Goal: Information Seeking & Learning: Learn about a topic

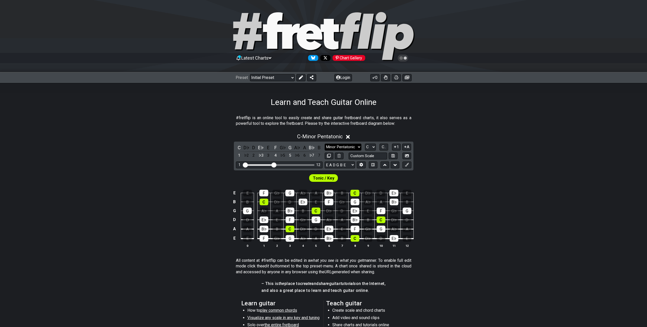
click at [335, 148] on select "Minor Pentatonic Click to edit Minor Pentatonic Major Pentatonic Minor Blues Ma…" at bounding box center [343, 147] width 37 height 7
click at [484, 139] on div "C - Minor Pentatonic" at bounding box center [323, 135] width 647 height 9
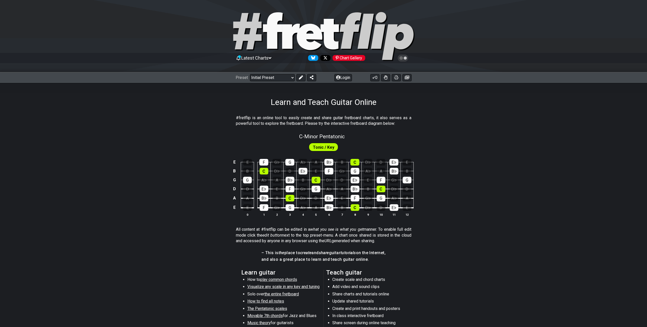
click at [333, 32] on icon at bounding box center [329, 34] width 18 height 31
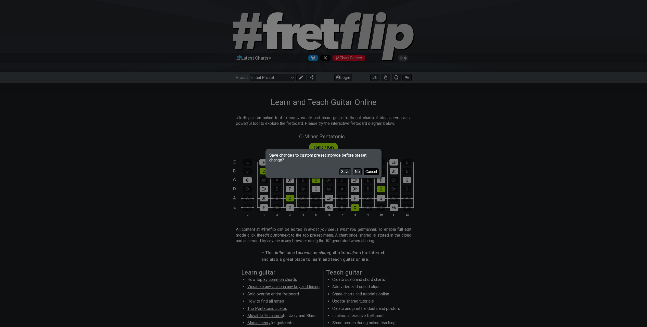
click at [370, 171] on button "Cancel" at bounding box center [371, 172] width 15 height 7
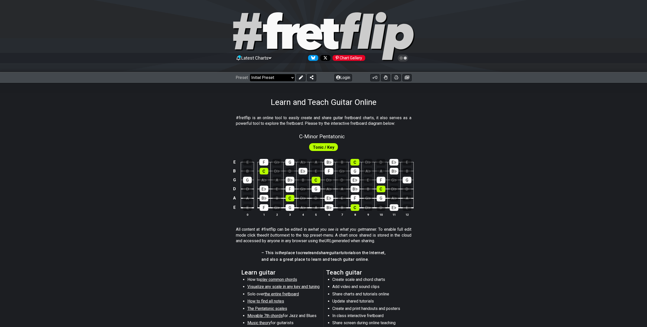
click at [271, 77] on select "Welcome to #fretflip! Initial Preset Custom Preset Minor Pentatonic Major Penta…" at bounding box center [272, 77] width 45 height 7
click at [250, 74] on select "Welcome to #fretflip! Initial Preset Custom Preset Minor Pentatonic Major Penta…" at bounding box center [272, 77] width 45 height 7
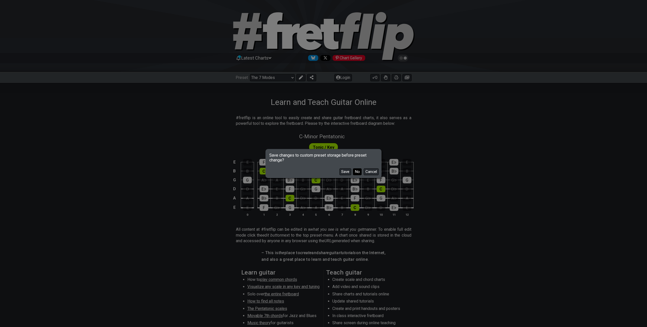
click at [360, 172] on button "No" at bounding box center [357, 172] width 9 height 7
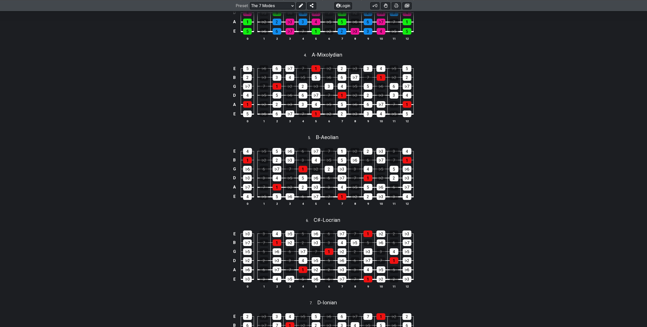
scroll to position [120, 0]
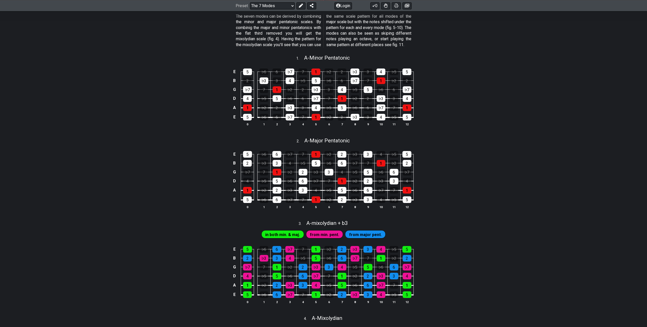
drag, startPoint x: 493, startPoint y: 172, endPoint x: 483, endPoint y: 138, distance: 35.2
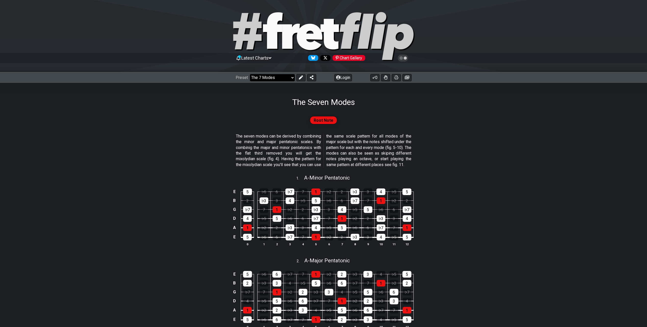
click at [281, 77] on select "Welcome to #fretflip! Initial Preset Custom Preset Minor Pentatonic Major Penta…" at bounding box center [272, 77] width 45 height 7
click at [250, 74] on select "Welcome to #fretflip! Initial Preset Custom Preset Minor Pentatonic Major Penta…" at bounding box center [272, 77] width 45 height 7
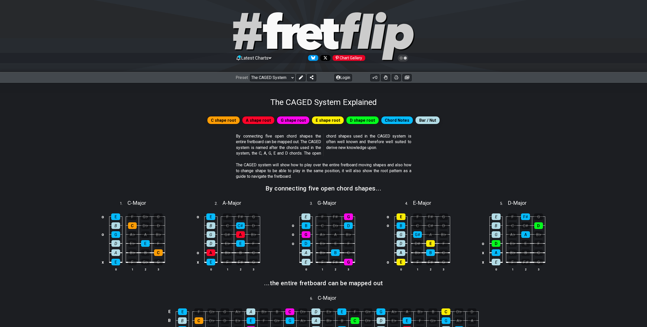
drag, startPoint x: 547, startPoint y: 244, endPoint x: 535, endPoint y: 108, distance: 136.7
click at [279, 76] on select "Welcome to #fretflip! Initial Preset Custom Preset Minor Pentatonic Major Penta…" at bounding box center [272, 77] width 45 height 7
select select "/template"
click at [250, 74] on select "Welcome to #fretflip! Initial Preset Custom Preset Minor Pentatonic Major Penta…" at bounding box center [272, 77] width 45 height 7
select select "A"
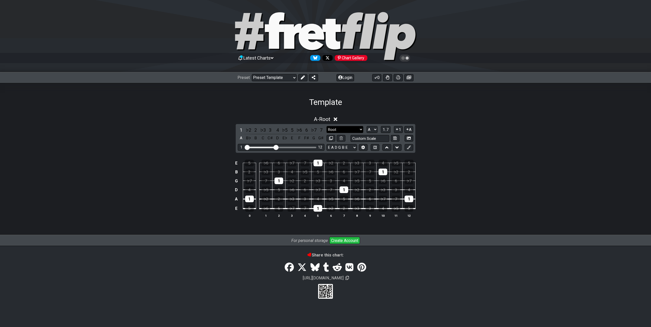
click at [349, 129] on select "Root Root Minor Pentatonic Major Pentatonic Minor Blues Major Blues Major / [PE…" at bounding box center [344, 129] width 37 height 7
select select "Major / [PERSON_NAME]"
click at [326, 126] on select "Root Root Minor Pentatonic Major Pentatonic Minor Blues Major Blues Major / [PE…" at bounding box center [344, 129] width 37 height 7
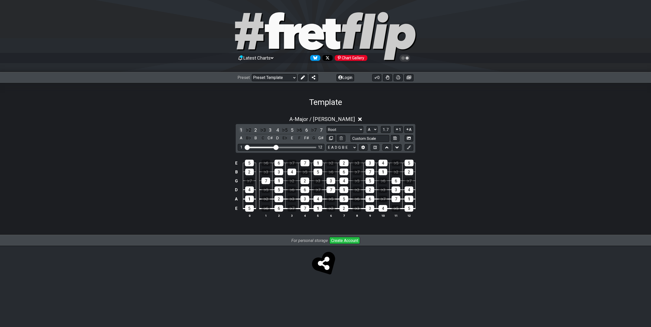
click at [241, 128] on div "1" at bounding box center [241, 130] width 7 height 7
click at [319, 138] on div "G♯" at bounding box center [321, 138] width 7 height 7
click at [340, 148] on select "E A D G B E E A D G B E E A D G B E B E A D F♯ B A D G C E A D A D G B E E♭ A♭ …" at bounding box center [341, 147] width 30 height 7
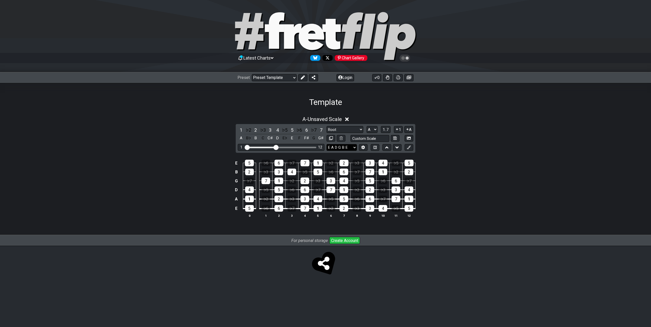
click at [340, 148] on select "E A D G B E E A D G B E E A D G B E B E A D F♯ B A D G C E A D A D G B E E♭ A♭ …" at bounding box center [341, 147] width 30 height 7
drag, startPoint x: 275, startPoint y: 149, endPoint x: 291, endPoint y: 147, distance: 16.4
click at [291, 147] on input "Visible fret range" at bounding box center [281, 147] width 72 height 0
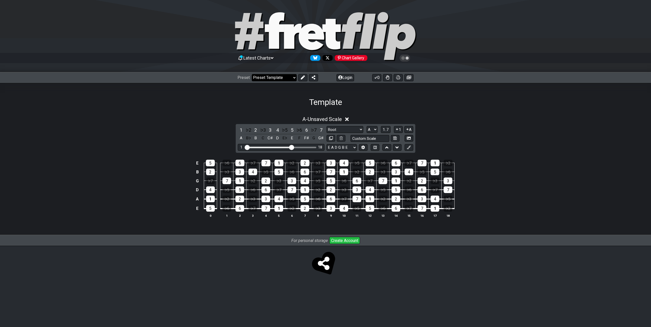
click at [276, 77] on select "Welcome to #fretflip! Initial Preset Custom Preset Minor Pentatonic Major Penta…" at bounding box center [274, 77] width 45 height 7
select select "/3nps-caged-shapes"
click at [252, 74] on select "Welcome to #fretflip! Initial Preset Custom Preset Minor Pentatonic Major Penta…" at bounding box center [274, 77] width 45 height 7
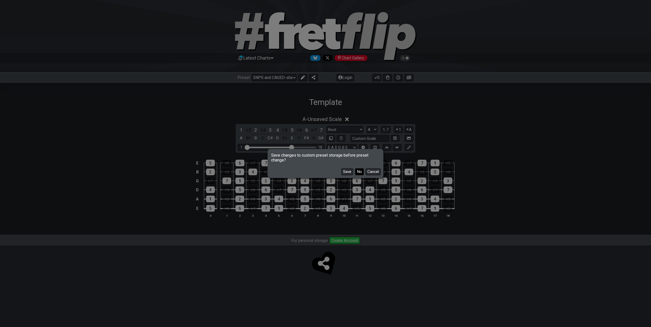
click at [360, 172] on button "No" at bounding box center [359, 172] width 9 height 7
select select "A"
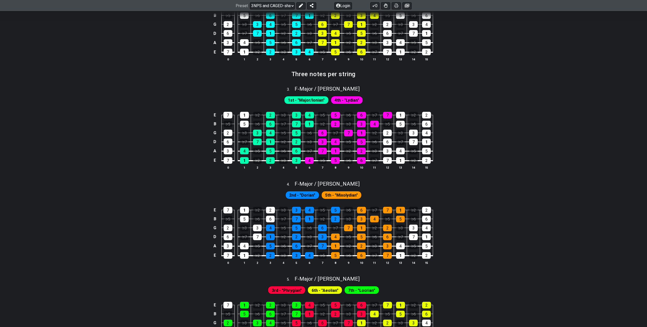
scroll to position [357, 0]
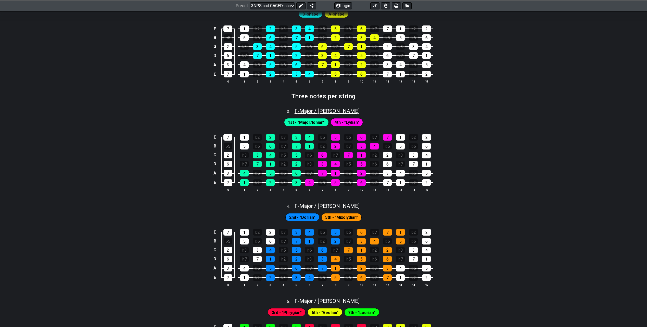
click at [319, 111] on span "F - Major / Ionian" at bounding box center [327, 111] width 65 height 6
select select "F"
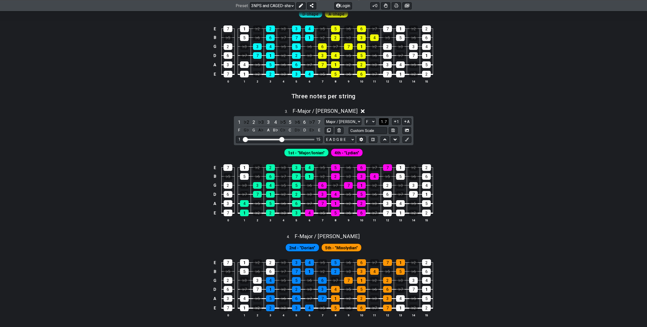
click at [387, 121] on span "1..7" at bounding box center [384, 122] width 6 height 5
click at [387, 121] on button "..." at bounding box center [383, 121] width 9 height 7
click at [387, 121] on button "F.." at bounding box center [383, 121] width 9 height 7
click at [387, 121] on button "1..7" at bounding box center [384, 121] width 10 height 7
click at [395, 120] on icon at bounding box center [395, 122] width 5 height 4
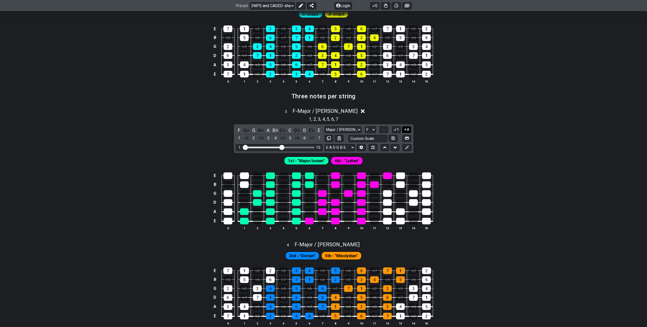
click at [405, 131] on icon at bounding box center [405, 130] width 5 height 4
click at [399, 129] on button "1" at bounding box center [396, 129] width 9 height 7
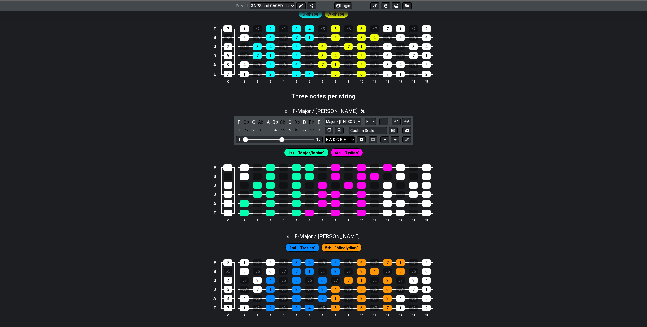
click at [350, 139] on select "E A D G B E E A D G B E E A D G B E B E A D F♯ B A D G C E A D A D G B E E♭ A♭ …" at bounding box center [340, 139] width 30 height 7
click at [253, 131] on div "2" at bounding box center [253, 130] width 7 height 7
click at [254, 131] on div "2" at bounding box center [253, 130] width 7 height 7
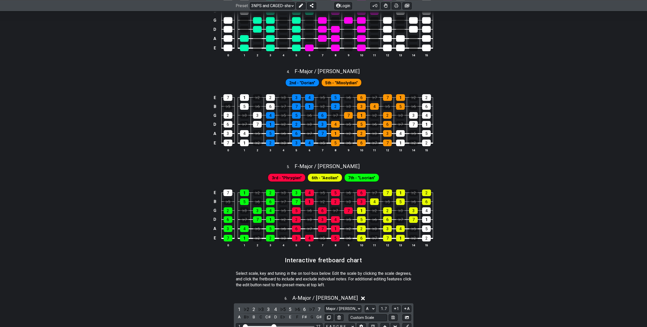
scroll to position [536, 0]
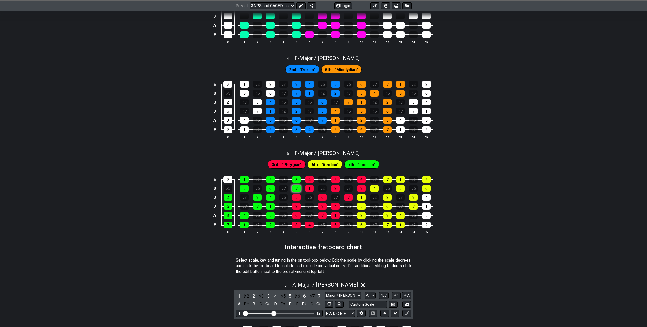
click at [296, 189] on div "7" at bounding box center [296, 188] width 9 height 7
click at [296, 163] on span "3rd - "Phrygian"" at bounding box center [287, 164] width 30 height 7
click at [360, 312] on icon at bounding box center [361, 314] width 4 height 4
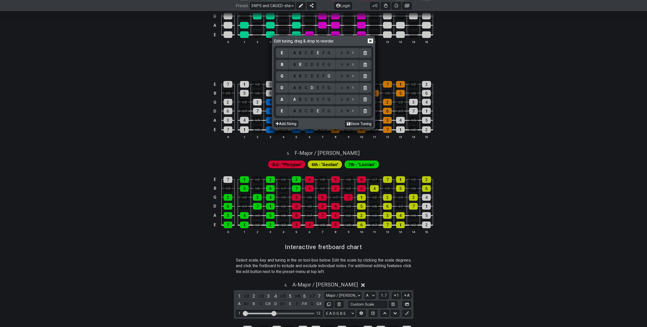
click at [370, 42] on icon at bounding box center [370, 40] width 5 height 5
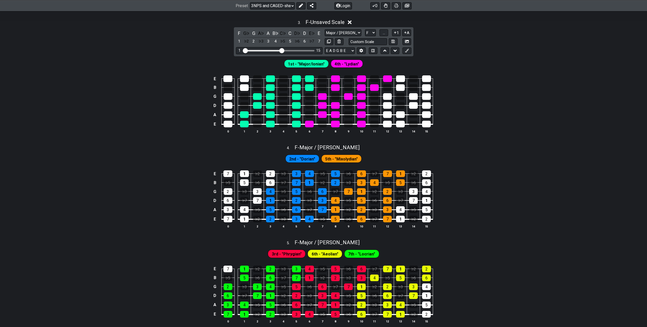
scroll to position [408, 0]
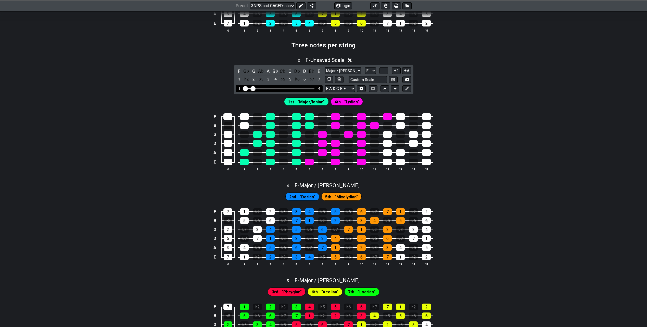
drag, startPoint x: 282, startPoint y: 87, endPoint x: 254, endPoint y: 88, distance: 28.1
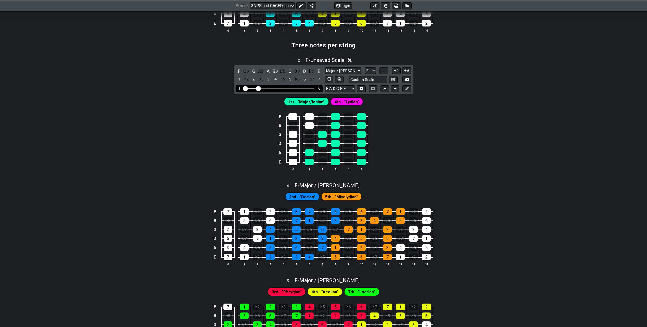
drag, startPoint x: 254, startPoint y: 90, endPoint x: 258, endPoint y: 89, distance: 4.4
click at [258, 88] on input "Visible fret range" at bounding box center [279, 88] width 72 height 0
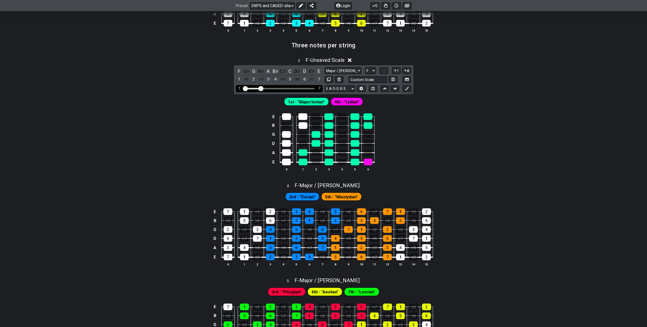
click at [261, 88] on input "Visible fret range" at bounding box center [279, 88] width 72 height 0
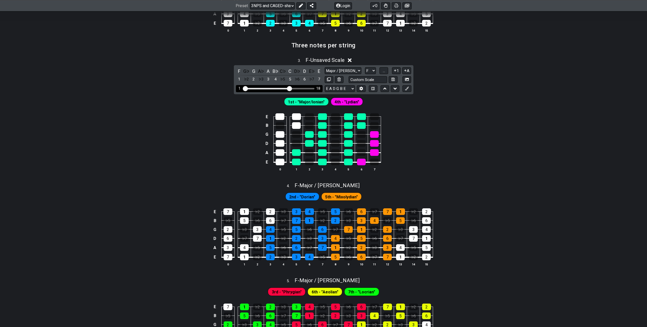
drag, startPoint x: 261, startPoint y: 89, endPoint x: 289, endPoint y: 89, distance: 28.1
click at [289, 88] on input "Visible fret range" at bounding box center [279, 88] width 72 height 0
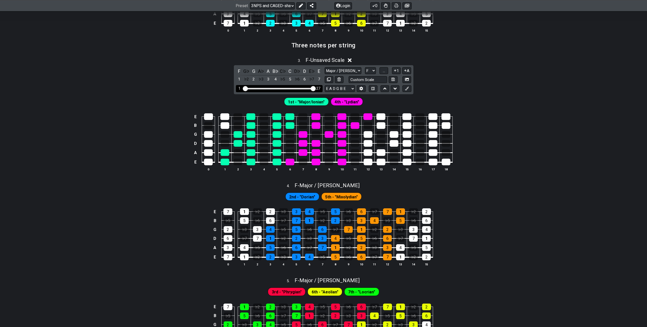
drag, startPoint x: 289, startPoint y: 89, endPoint x: 321, endPoint y: 89, distance: 32.1
click at [315, 88] on input "Visible fret range" at bounding box center [279, 88] width 72 height 0
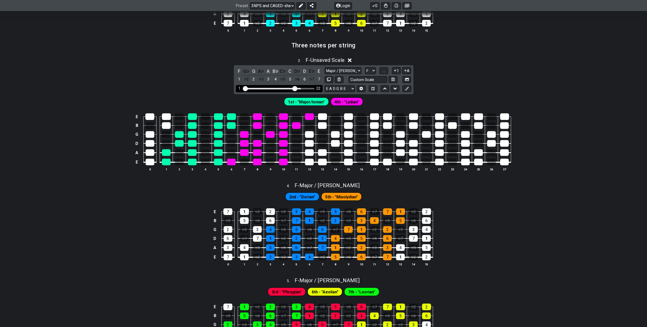
drag, startPoint x: 312, startPoint y: 87, endPoint x: 294, endPoint y: 87, distance: 17.9
click at [294, 88] on input "Visible fret range" at bounding box center [279, 88] width 72 height 0
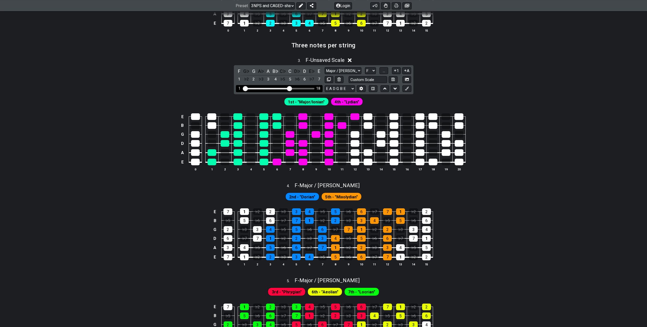
drag, startPoint x: 294, startPoint y: 87, endPoint x: 289, endPoint y: 87, distance: 5.6
click at [289, 88] on input "Visible fret range" at bounding box center [279, 88] width 72 height 0
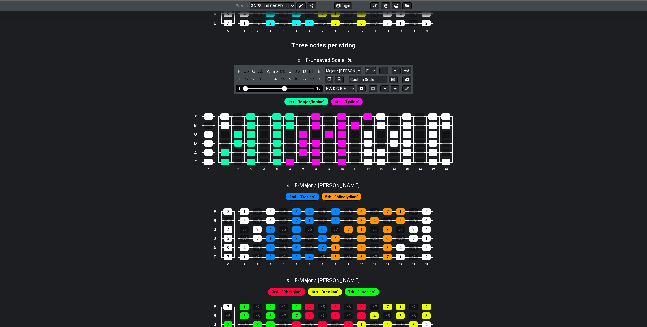
drag, startPoint x: 289, startPoint y: 87, endPoint x: 285, endPoint y: 87, distance: 3.6
click at [285, 88] on input "Visible fret range" at bounding box center [279, 88] width 72 height 0
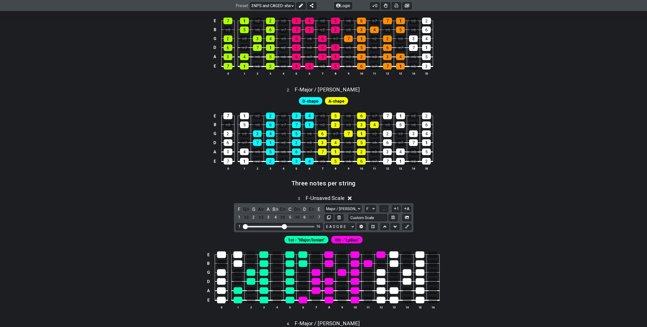
scroll to position [357, 0]
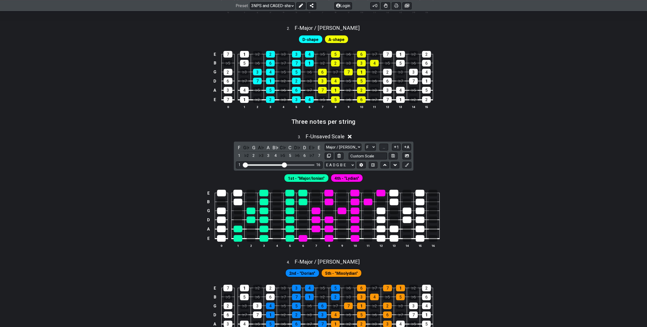
click at [321, 119] on h2 "Three notes per string" at bounding box center [324, 122] width 64 height 6
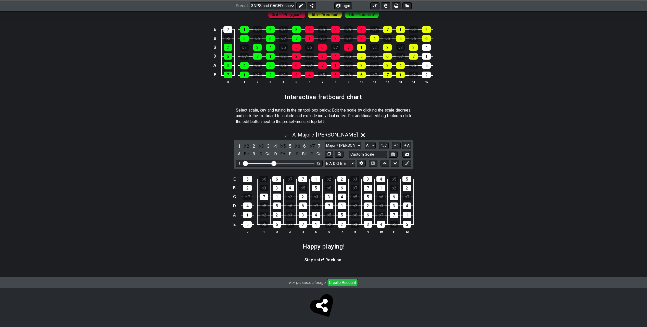
scroll to position [686, 0]
click at [303, 179] on div "7" at bounding box center [302, 178] width 9 height 7
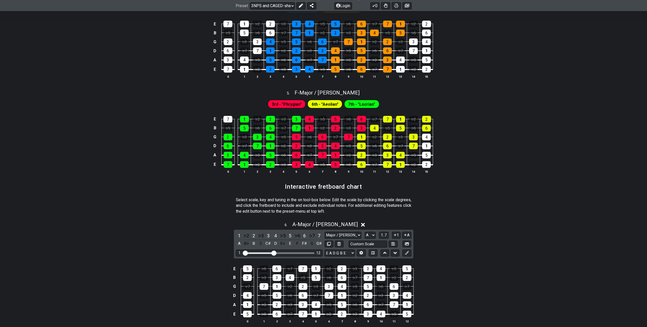
scroll to position [635, 0]
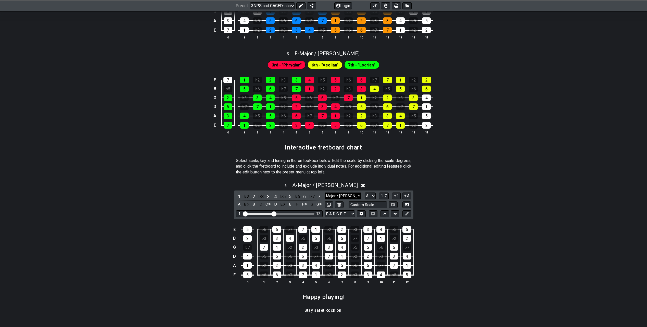
click at [338, 193] on select "Major / Ionian New Scale Minor Pentatonic Major Pentatonic Minor Blues Major Bl…" at bounding box center [343, 196] width 37 height 7
click at [535, 157] on section "Select scale, key and tuning in the on tool-box below. Edit the scale by clicki…" at bounding box center [323, 167] width 647 height 23
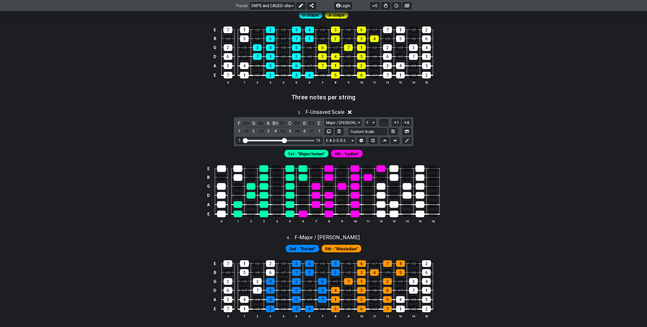
scroll to position [380, 0]
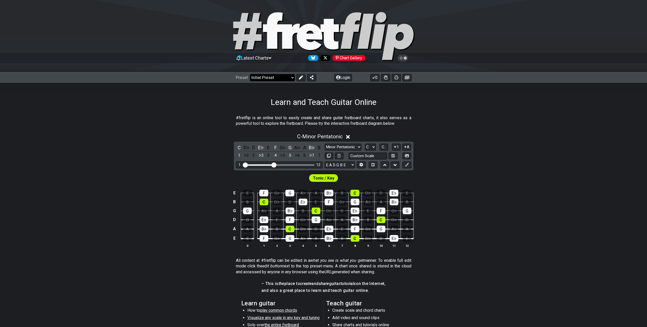
click at [288, 77] on select "Welcome to #fretflip! Initial Preset Custom Preset Minor Pentatonic Major Penta…" at bounding box center [272, 77] width 45 height 7
click at [250, 74] on select "Welcome to #fretflip! Initial Preset Custom Preset Minor Pentatonic Major Penta…" at bounding box center [272, 77] width 45 height 7
select select "/the-7-modes"
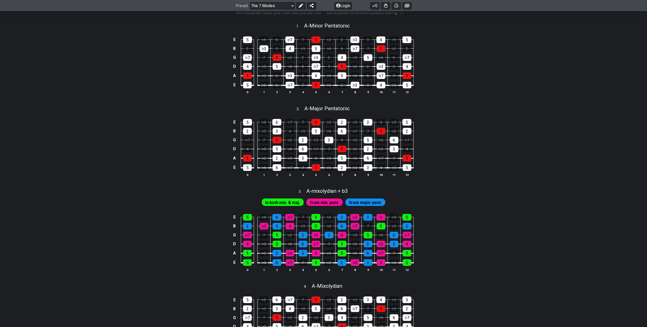
scroll to position [153, 0]
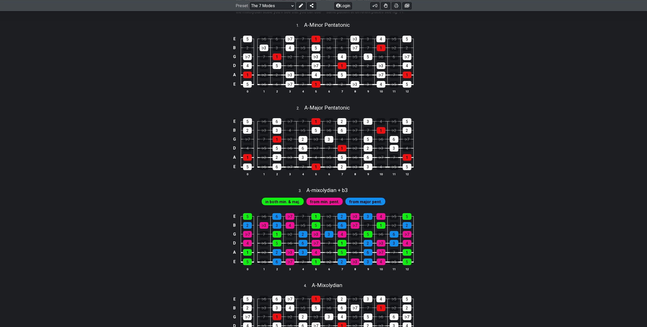
click at [287, 206] on span "in both min. & maj." at bounding box center [282, 201] width 35 height 7
click at [326, 194] on span "A - mixolydian + b3" at bounding box center [327, 190] width 42 height 6
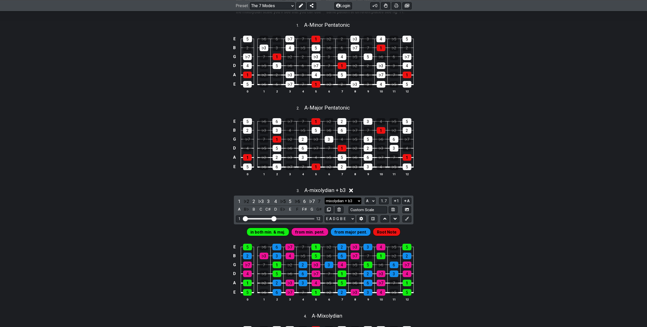
click at [353, 205] on select "mixolydian + b3 mixolydian + b3 Minor Pentatonic Major Pentatonic Minor Blues M…" at bounding box center [343, 201] width 37 height 7
click at [375, 205] on select "A♭ A A♯ B♭ B C C♯ D♭ D D♯ E♭ E F F♯ G♭ G G♯" at bounding box center [370, 201] width 11 height 7
select select "G"
click at [365, 203] on select "A♭ A A♯ B♭ B C C♯ D♭ D D♯ E♭ E F F♯ G♭ G G♯" at bounding box center [370, 201] width 11 height 7
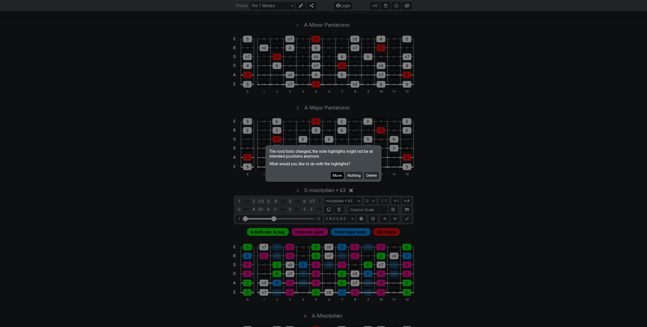
click at [339, 173] on button "Move" at bounding box center [337, 175] width 13 height 7
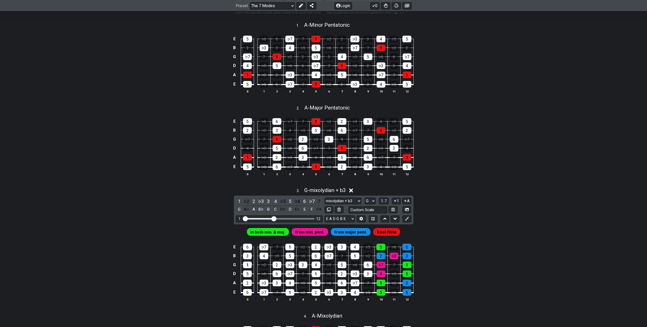
click at [319, 236] on span "from min. pent." at bounding box center [309, 232] width 29 height 7
click at [353, 193] on icon at bounding box center [351, 191] width 4 height 4
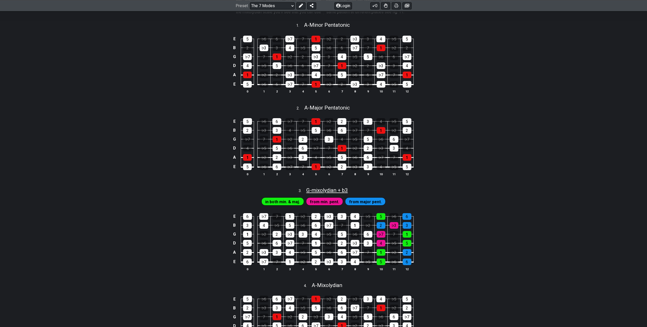
click at [341, 194] on span "G - mixolydian + b3" at bounding box center [327, 190] width 42 height 6
select select "G"
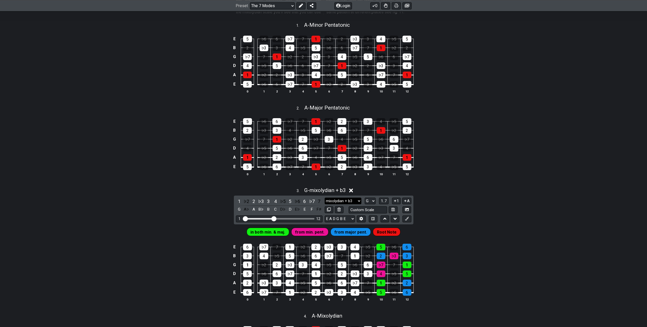
click at [349, 205] on select "mixolydian + b3 mixolydian + b3 Minor Pentatonic Major Pentatonic Minor Blues M…" at bounding box center [343, 201] width 37 height 7
click at [325, 203] on select "mixolydian + b3 mixolydian + b3 Minor Pentatonic Major Pentatonic Minor Blues M…" at bounding box center [343, 201] width 37 height 7
click at [283, 236] on span "in both min. & maj." at bounding box center [267, 232] width 35 height 7
click at [356, 205] on select "mixolydian + b3 mixolydian + b3 Minor Pentatonic Major Pentatonic Minor Blues M…" at bounding box center [343, 201] width 37 height 7
click at [325, 203] on select "mixolydian + b3 mixolydian + b3 Minor Pentatonic Major Pentatonic Minor Blues M…" at bounding box center [343, 201] width 37 height 7
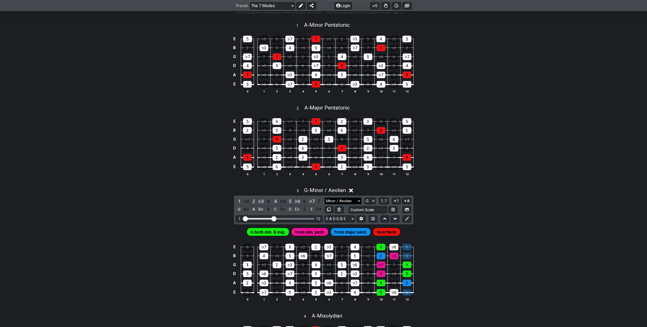
click at [339, 205] on select "mixolydian + b3 mixolydian + b3 Minor Pentatonic Major Pentatonic Minor Blues M…" at bounding box center [343, 201] width 37 height 7
click at [325, 203] on select "mixolydian + b3 mixolydian + b3 Minor Pentatonic Major Pentatonic Minor Blues M…" at bounding box center [343, 201] width 37 height 7
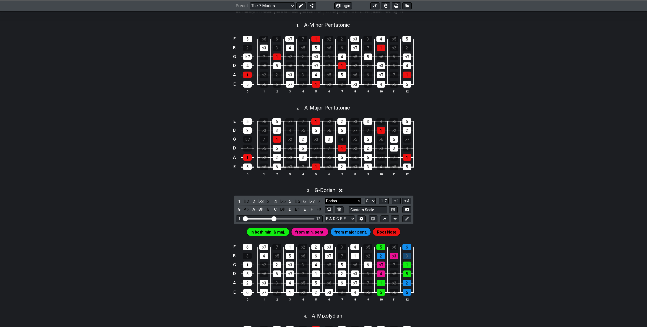
click at [338, 205] on select "mixolydian + b3 mixolydian + b3 Minor Pentatonic Major Pentatonic Minor Blues M…" at bounding box center [343, 201] width 37 height 7
select select "Major / [PERSON_NAME]"
click at [325, 203] on select "mixolydian + b3 mixolydian + b3 Minor Pentatonic Major Pentatonic Minor Blues M…" at bounding box center [343, 201] width 37 height 7
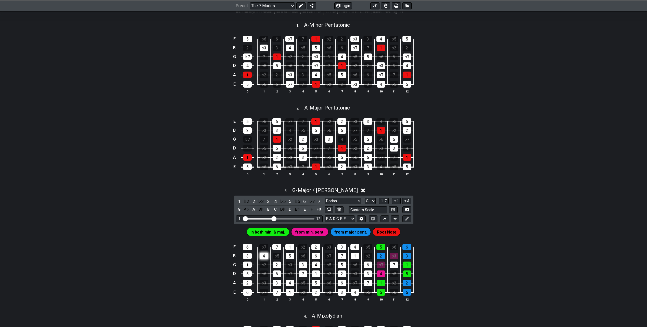
click at [263, 260] on div "4" at bounding box center [264, 256] width 9 height 7
click at [244, 251] on div "6" at bounding box center [247, 247] width 9 height 7
drag, startPoint x: 246, startPoint y: 262, endPoint x: 246, endPoint y: 303, distance: 40.8
click at [246, 298] on tbody "E 6 ♭7 7 1 ♭2 2 ♭3 3 4 ♭5 5 ♭6 6 B 3 4 ♭5 5 ♭6 6 ♭7 7 1 ♭2 2 ♭3 3 G 1 ♭2 2 ♭3 3…" at bounding box center [322, 268] width 182 height 60
drag, startPoint x: 339, startPoint y: 250, endPoint x: 344, endPoint y: 306, distance: 55.8
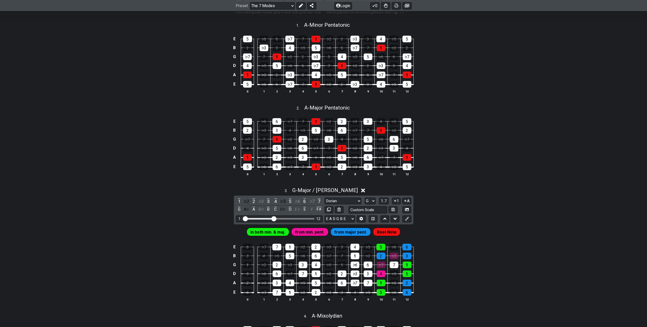
click at [344, 298] on tbody "E 6 ♭7 7 1 ♭2 2 ♭3 3 4 ♭5 5 ♭6 6 B 3 4 ♭5 5 ♭6 6 ♭7 7 1 ♭2 2 ♭3 3 G 1 ♭2 2 ♭3 3…" at bounding box center [322, 268] width 182 height 60
drag, startPoint x: 354, startPoint y: 279, endPoint x: 354, endPoint y: 259, distance: 19.9
click at [357, 250] on tbody "E 6 ♭7 7 1 ♭2 2 ♭3 3 4 ♭5 5 ♭6 6 B 3 4 ♭5 5 ♭6 6 ♭7 7 1 ♭2 2 ♭3 3 G 1 ♭2 2 ♭3 3…" at bounding box center [322, 268] width 182 height 60
click at [341, 277] on div "2" at bounding box center [342, 274] width 9 height 7
click at [341, 287] on div "6" at bounding box center [342, 283] width 9 height 7
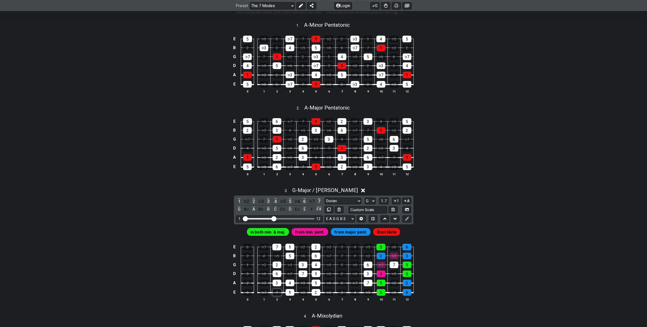
click at [276, 296] on div "7" at bounding box center [277, 292] width 9 height 7
click at [318, 251] on div "2" at bounding box center [315, 247] width 9 height 7
drag, startPoint x: 332, startPoint y: 250, endPoint x: 327, endPoint y: 249, distance: 4.7
click at [327, 249] on div "♭3" at bounding box center [328, 247] width 9 height 7
drag, startPoint x: 329, startPoint y: 257, endPoint x: 327, endPoint y: 287, distance: 30.6
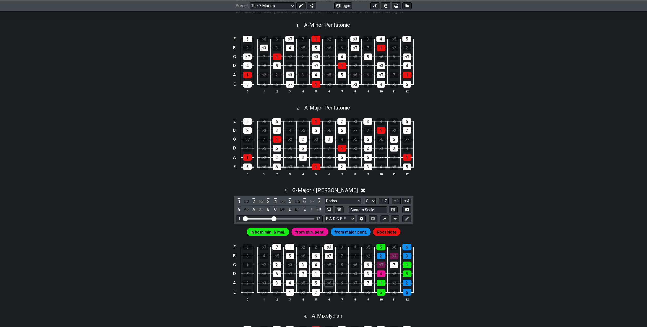
click at [328, 289] on tbody "E 6 ♭7 7 1 ♭2 2 ♭3 3 4 ♭5 5 ♭6 6 B 3 4 ♭5 5 ♭6 6 ♭7 7 1 ♭2 2 ♭3 3 G 1 ♭2 2 ♭3 3…" at bounding box center [322, 268] width 182 height 60
click at [326, 256] on td "♭7" at bounding box center [328, 251] width 13 height 9
click at [328, 251] on div "♭3" at bounding box center [328, 247] width 9 height 7
click at [328, 260] on div "♭7" at bounding box center [329, 256] width 9 height 7
click at [330, 287] on div "♭6" at bounding box center [329, 283] width 9 height 7
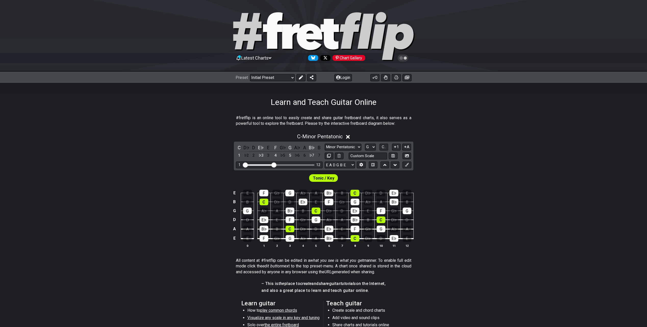
select select "Major / [PERSON_NAME]"
select select "G"
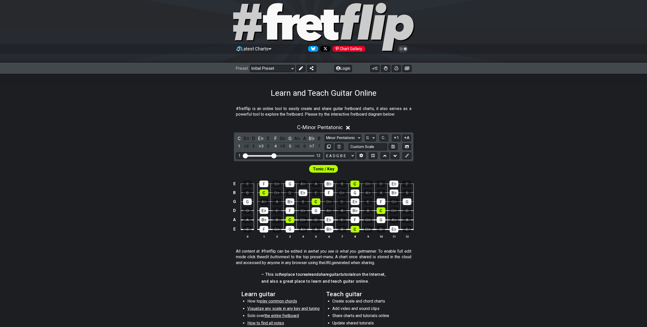
scroll to position [4, 0]
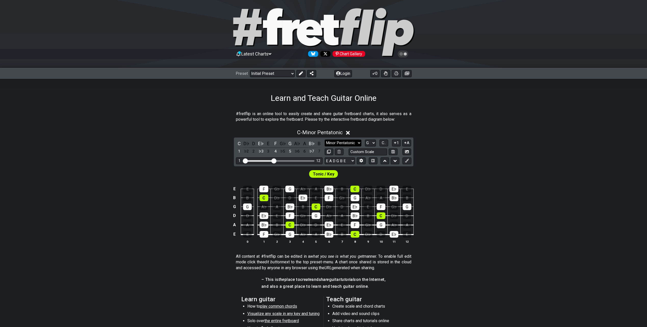
click at [328, 144] on select "Minor Pentatonic Click to edit Minor Pentatonic Major Pentatonic Minor Blues Ma…" at bounding box center [343, 143] width 37 height 7
click at [325, 140] on select "Minor Pentatonic Click to edit Minor Pentatonic Major Pentatonic Minor Blues Ma…" at bounding box center [343, 143] width 37 height 7
click at [355, 153] on input "text" at bounding box center [368, 152] width 39 height 7
type input "Custom Scale"
click at [344, 163] on select "E A D G B E E A D G B E E A D G B E B E A D F♯ B A D G C E A D A D G B E E♭ A♭ …" at bounding box center [340, 161] width 30 height 7
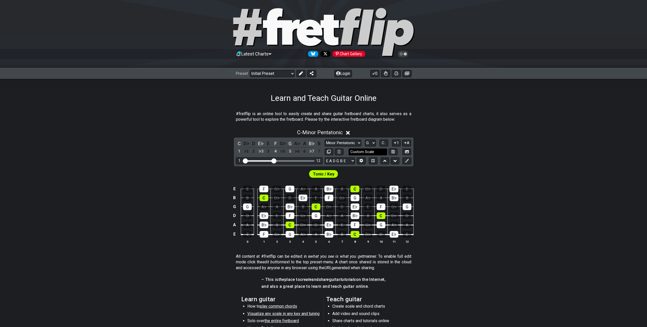
drag, startPoint x: 344, startPoint y: 159, endPoint x: 352, endPoint y: 154, distance: 9.6
click at [344, 159] on select "E A D G B E E A D G B E E A D G B E B E A D F♯ B A D G C E A D A D G B E E♭ A♭ …" at bounding box center [340, 161] width 30 height 7
drag, startPoint x: 369, startPoint y: 143, endPoint x: 380, endPoint y: 143, distance: 11.2
click at [369, 143] on select "A♭ A A♯ B♭ B C C♯ D♭ D D♯ E♭ E F F♯ G♭ G G♯" at bounding box center [370, 143] width 11 height 7
click at [518, 137] on div "C - Minor Pentatonic C D♭ D E♭ E F G♭ G A♭ A B♭ B 1 ♭2 2 ♭3 3 4 ♭5 5 ♭6 6 ♭7 7 …" at bounding box center [323, 188] width 647 height 124
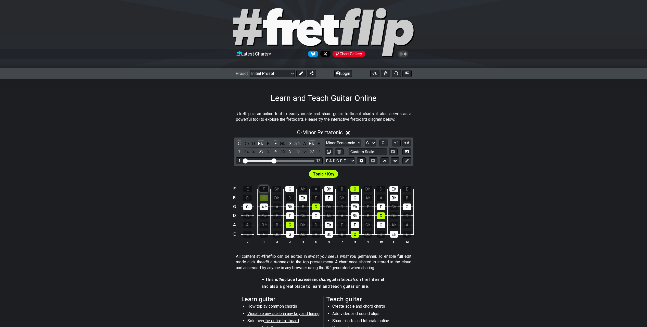
drag, startPoint x: 267, startPoint y: 235, endPoint x: 263, endPoint y: 186, distance: 49.1
click at [264, 181] on tbody "E E F G♭ G A♭ A B♭ B C D♭ D E♭ E B B C D♭ D E♭ E F G♭ G A♭ A B♭ B G G A♭ A B♭ B…" at bounding box center [322, 210] width 182 height 60
drag, startPoint x: 266, startPoint y: 208, endPoint x: 264, endPoint y: 199, distance: 8.8
click at [265, 208] on div "A♭" at bounding box center [264, 207] width 9 height 7
click at [264, 199] on div "C" at bounding box center [264, 198] width 9 height 7
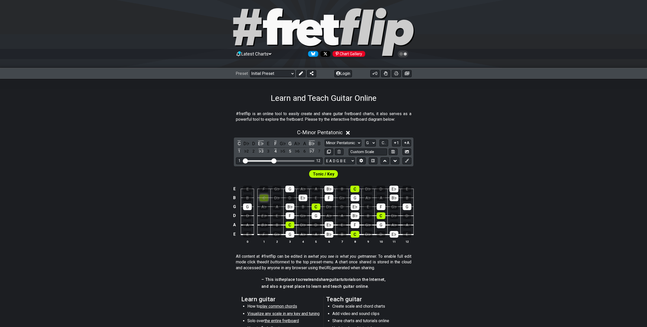
click at [263, 198] on div "C" at bounding box center [264, 198] width 9 height 7
click at [246, 205] on div "G" at bounding box center [247, 207] width 9 height 7
click at [370, 146] on select "A♭ A A♯ B♭ B C C♯ D♭ D D♯ E♭ E F F♯ G♭ G G♯" at bounding box center [370, 143] width 11 height 7
select select "G"
click at [365, 140] on select "A♭ A A♯ B♭ B C C♯ D♭ D D♯ E♭ E F F♯ G♭ G G♯" at bounding box center [370, 143] width 11 height 7
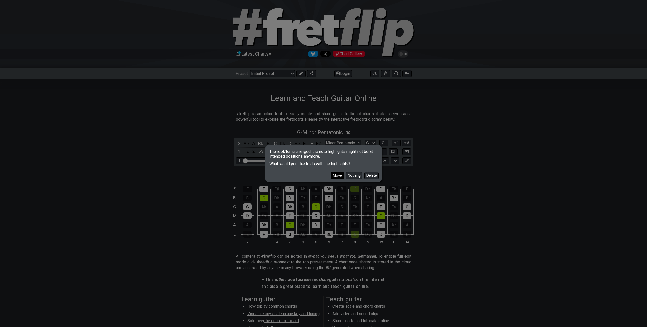
click at [337, 175] on button "Move" at bounding box center [337, 175] width 13 height 7
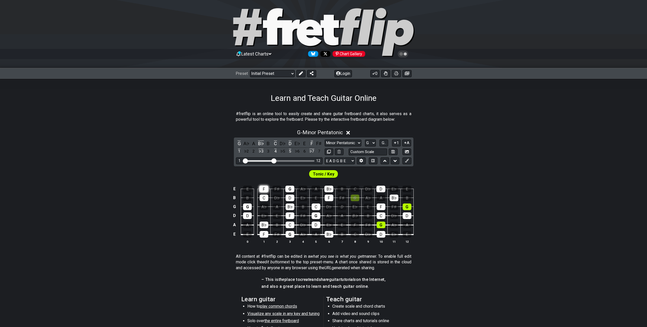
drag, startPoint x: 268, startPoint y: 186, endPoint x: 266, endPoint y: 191, distance: 5.3
click at [267, 189] on td "F" at bounding box center [263, 184] width 13 height 9
click at [266, 192] on div "F" at bounding box center [263, 189] width 9 height 7
click at [265, 197] on div "C" at bounding box center [264, 198] width 9 height 7
click at [264, 234] on td "F" at bounding box center [263, 230] width 13 height 10
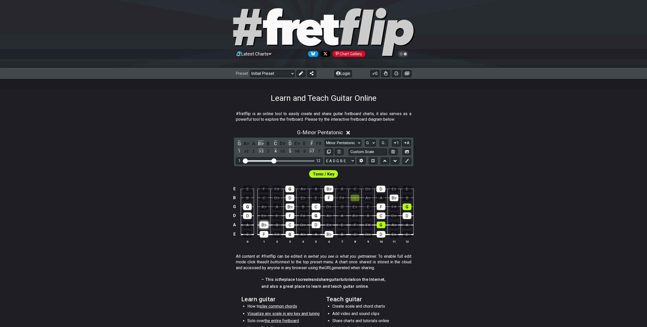
click at [263, 226] on div "B♭" at bounding box center [264, 225] width 9 height 7
drag, startPoint x: 263, startPoint y: 232, endPoint x: 256, endPoint y: 221, distance: 12.9
click at [263, 232] on div "F" at bounding box center [264, 234] width 9 height 7
drag, startPoint x: 249, startPoint y: 214, endPoint x: 248, endPoint y: 209, distance: 5.3
click at [248, 209] on tbody "E E F F♯ G A♭ A B♭ B C D♭ D E♭ E B B C D♭ D E♭ E F F♯ G A♭ A B♭ B G G A♭ A B♭ B…" at bounding box center [322, 210] width 182 height 60
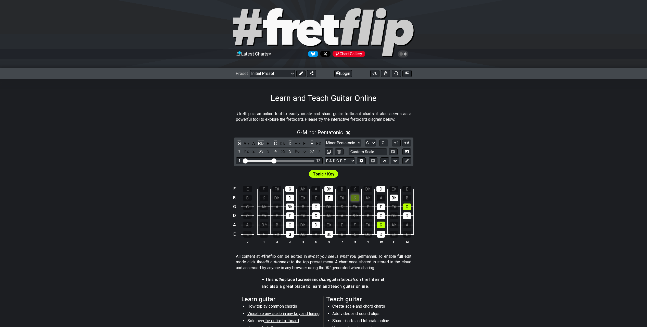
click at [357, 196] on div "G" at bounding box center [355, 198] width 9 height 7
click at [354, 198] on div "G" at bounding box center [355, 198] width 9 height 7
click at [330, 173] on span "Tonic / Key" at bounding box center [323, 174] width 21 height 7
click at [359, 143] on select "Minor Pentatonic Click to edit Minor Pentatonic Major Pentatonic Minor Blues Ma…" at bounding box center [343, 143] width 37 height 7
click at [325, 140] on select "Minor Pentatonic Click to edit Minor Pentatonic Major Pentatonic Minor Blues Ma…" at bounding box center [343, 143] width 37 height 7
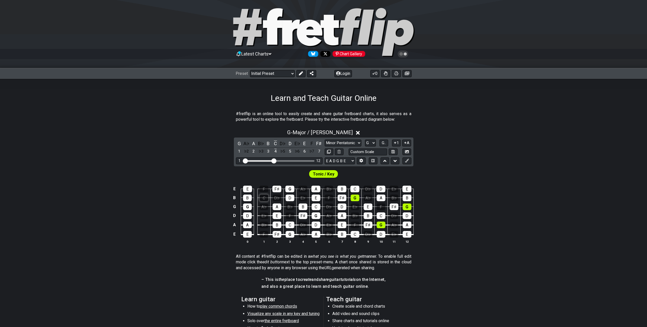
click at [263, 197] on div "C" at bounding box center [264, 198] width 9 height 7
drag, startPoint x: 249, startPoint y: 188, endPoint x: 247, endPoint y: 235, distance: 47.0
click at [247, 235] on tbody "E E F F♯ G A♭ A B♭ B C D♭ D E♭ E B B C D♭ D E♭ E F F♯ G A♭ A B♭ B G G A♭ A B♭ B…" at bounding box center [322, 210] width 182 height 60
drag, startPoint x: 277, startPoint y: 235, endPoint x: 278, endPoint y: 209, distance: 26.0
click at [278, 209] on tbody "E E F F♯ G A♭ A B♭ B C D♭ D E♭ E B B C D♭ D E♭ E F F♯ G A♭ A B♭ B G G A♭ A B♭ B…" at bounding box center [322, 210] width 182 height 60
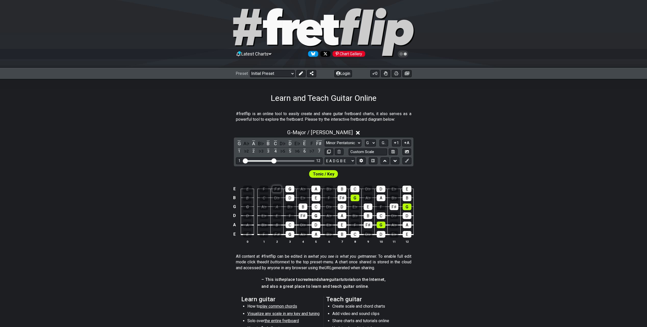
click at [277, 190] on div "F♯" at bounding box center [276, 189] width 9 height 7
click at [386, 144] on span "G.." at bounding box center [384, 143] width 4 height 5
click at [276, 225] on div "3" at bounding box center [277, 225] width 9 height 7
drag, startPoint x: 343, startPoint y: 234, endPoint x: 345, endPoint y: 186, distance: 48.0
click at [345, 186] on tbody "E 6 ♭7 7 1 ♭2 2 ♭3 3 4 ♭5 5 ♭6 6 B 3 4 ♭5 5 ♭6 6 ♭7 7 1 ♭2 2 ♭3 3 G 1 ♭2 2 ♭3 3…" at bounding box center [322, 210] width 182 height 60
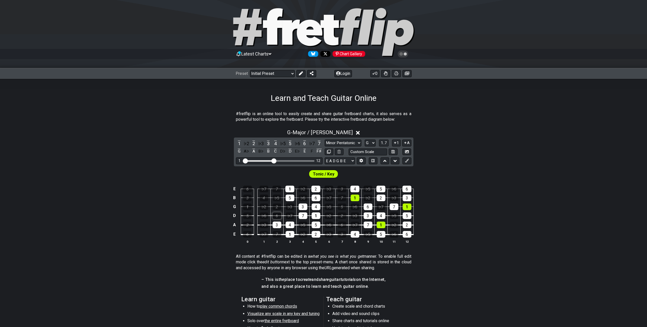
click at [279, 217] on div "6" at bounding box center [277, 216] width 9 height 7
click at [279, 207] on div "2" at bounding box center [277, 207] width 9 height 7
click at [279, 198] on div "♭5" at bounding box center [277, 198] width 9 height 7
click at [280, 189] on div "7" at bounding box center [276, 189] width 9 height 7
click at [279, 199] on div "♭5" at bounding box center [277, 198] width 9 height 7
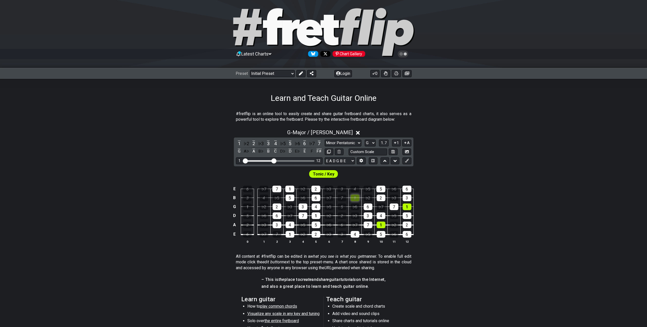
drag, startPoint x: 356, startPoint y: 190, endPoint x: 357, endPoint y: 195, distance: 5.7
click at [357, 195] on tbody "E 6 ♭7 7 1 ♭2 2 ♭3 3 4 ♭5 5 ♭6 6 B 3 4 ♭5 5 ♭6 6 ♭7 7 1 ♭2 2 ♭3 3 G 1 ♭2 2 ♭3 3…" at bounding box center [322, 210] width 182 height 60
drag, startPoint x: 380, startPoint y: 191, endPoint x: 381, endPoint y: 194, distance: 3.2
click at [381, 192] on div "5" at bounding box center [380, 189] width 9 height 7
click at [382, 197] on div "2" at bounding box center [381, 198] width 9 height 7
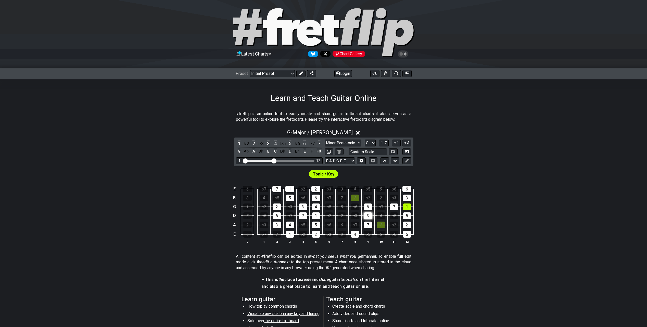
drag, startPoint x: 379, startPoint y: 214, endPoint x: 368, endPoint y: 217, distance: 11.5
click at [377, 234] on tbody "E 6 ♭7 7 1 ♭2 2 ♭3 3 4 ♭5 5 ♭6 6 B 3 4 ♭5 5 ♭6 6 ♭7 7 1 ♭2 2 ♭3 3 G 1 ♭2 2 ♭3 3…" at bounding box center [322, 210] width 182 height 60
drag, startPoint x: 367, startPoint y: 208, endPoint x: 361, endPoint y: 230, distance: 22.6
click at [367, 223] on tbody "E 6 ♭7 7 1 ♭2 2 ♭3 3 4 ♭5 5 ♭6 6 B 3 4 ♭5 5 ♭6 6 ♭7 7 1 ♭2 2 ♭3 3 G 1 ♭2 2 ♭3 3…" at bounding box center [322, 210] width 182 height 60
click at [358, 233] on div "4" at bounding box center [355, 234] width 9 height 7
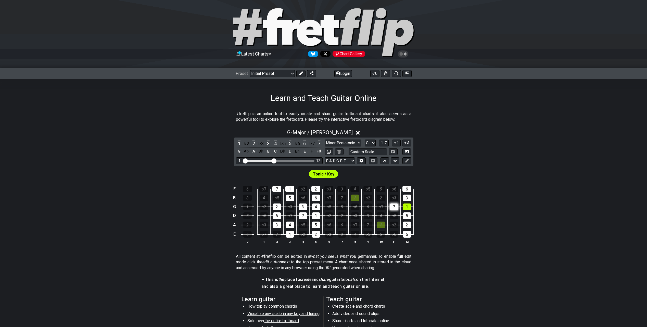
click at [393, 209] on div "7" at bounding box center [394, 207] width 9 height 7
drag, startPoint x: 409, startPoint y: 205, endPoint x: 408, endPoint y: 238, distance: 33.2
click at [408, 238] on table "E 6 ♭7 7 1 ♭2 2 ♭3 3 4 ♭5 5 ♭6 6 B 3 4 ♭5 5 ♭6 6 ♭7 7 1 ♭2 2 ♭3 3 G 1 ♭2 2 ♭3 3…" at bounding box center [322, 210] width 182 height 60
click at [319, 189] on div "2" at bounding box center [315, 189] width 9 height 7
click at [351, 142] on select "Minor Pentatonic Click to edit Minor Pentatonic Major Pentatonic Minor Blues Ma…" at bounding box center [343, 143] width 37 height 7
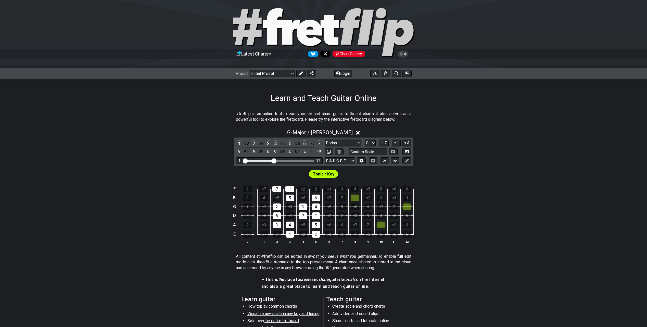
click at [325, 140] on select "Minor Pentatonic Click to edit Minor Pentatonic Major Pentatonic Minor Blues Ma…" at bounding box center [343, 143] width 37 height 7
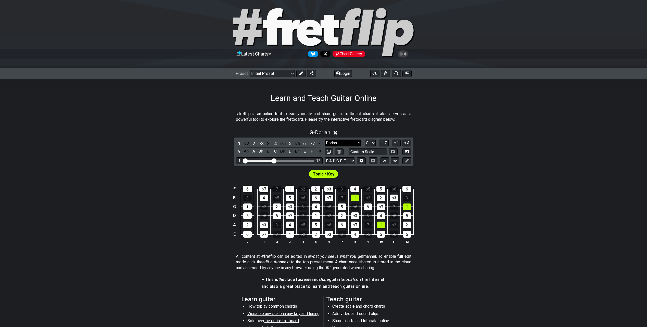
click at [359, 142] on select "Minor Pentatonic Click to edit Minor Pentatonic Major Pentatonic Minor Blues Ma…" at bounding box center [343, 143] width 37 height 7
click at [325, 140] on select "Minor Pentatonic Click to edit Minor Pentatonic Major Pentatonic Minor Blues Ma…" at bounding box center [343, 143] width 37 height 7
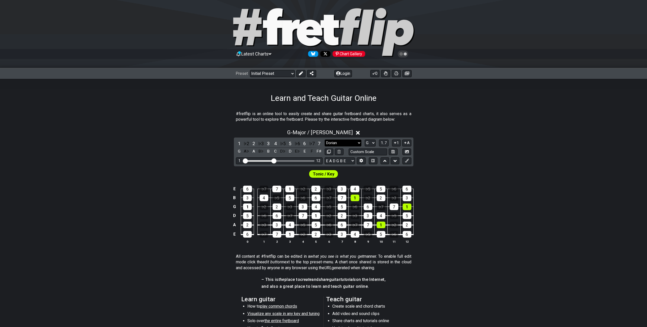
click at [352, 142] on select "Minor Pentatonic Click to edit Minor Pentatonic Major Pentatonic Minor Blues Ma…" at bounding box center [343, 143] width 37 height 7
click at [325, 140] on select "Minor Pentatonic Click to edit Minor Pentatonic Major Pentatonic Minor Blues Ma…" at bounding box center [343, 143] width 37 height 7
drag, startPoint x: 328, startPoint y: 174, endPoint x: 332, endPoint y: 172, distance: 4.1
click at [330, 174] on span "Tonic / Key" at bounding box center [323, 174] width 21 height 7
click at [362, 162] on icon at bounding box center [362, 161] width 4 height 4
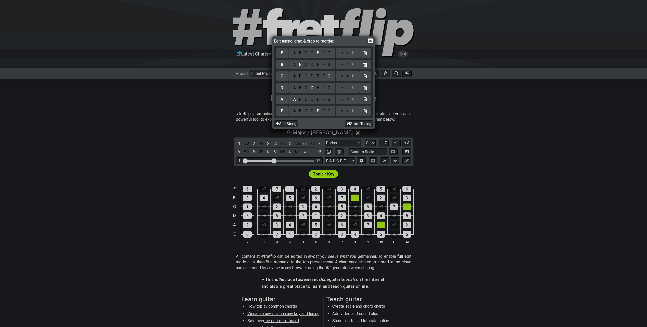
click at [368, 40] on icon at bounding box center [370, 41] width 5 height 5
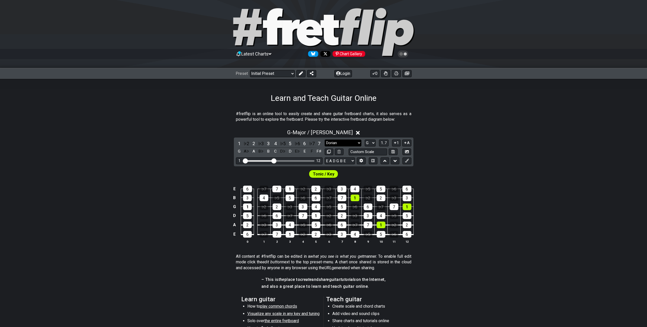
click at [359, 142] on select "Minor Pentatonic Click to edit Minor Pentatonic Major Pentatonic Minor Blues Ma…" at bounding box center [343, 143] width 37 height 7
click at [498, 162] on div "G - Major / Ionian 1 ♭2 2 ♭3 3 4 ♭5 5 ♭6 6 ♭7 7 G A♭ A B♭ B C D♭ D E♭ E F F♯ Mi…" at bounding box center [323, 188] width 647 height 124
drag, startPoint x: 276, startPoint y: 160, endPoint x: 314, endPoint y: 161, distance: 37.2
click at [314, 161] on div "1 12" at bounding box center [279, 161] width 87 height 7
drag, startPoint x: 273, startPoint y: 162, endPoint x: 333, endPoint y: 163, distance: 59.7
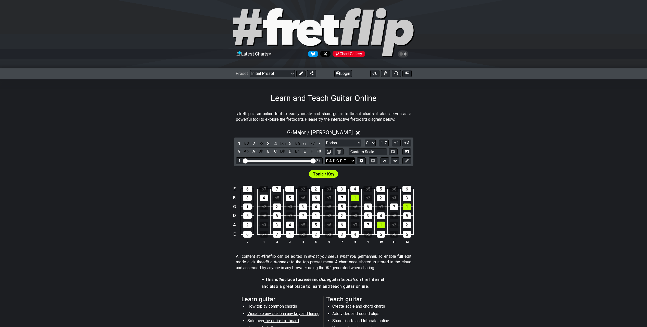
click at [315, 161] on input "Visible fret range" at bounding box center [279, 161] width 72 height 0
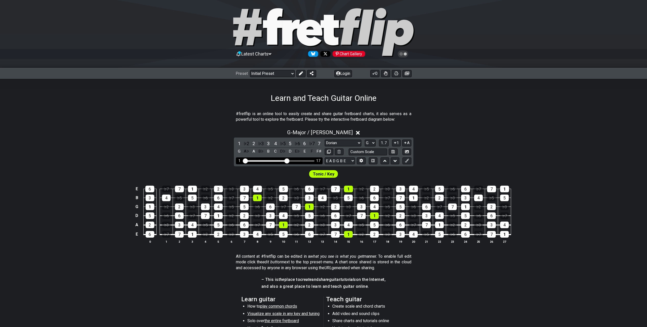
drag, startPoint x: 312, startPoint y: 160, endPoint x: 288, endPoint y: 160, distance: 23.5
click at [288, 161] on input "Visible fret range" at bounding box center [279, 161] width 72 height 0
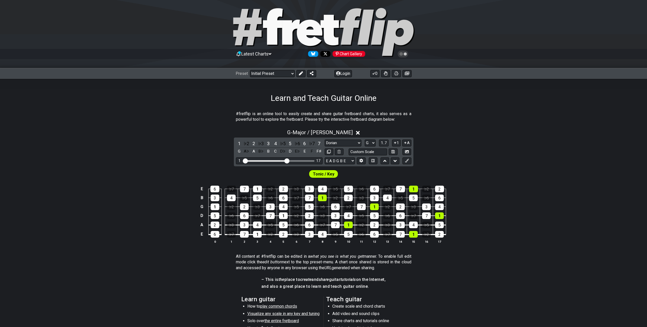
click at [538, 140] on div "G - Major / Ionian 1 ♭2 2 ♭3 3 4 ♭5 5 ♭6 6 ♭7 7 G A♭ A B♭ B C D♭ D E♭ E F F♯ Mi…" at bounding box center [323, 188] width 647 height 124
drag, startPoint x: 336, startPoint y: 217, endPoint x: 336, endPoint y: 201, distance: 15.8
click at [336, 201] on tbody "E 6 ♭7 7 1 ♭2 2 ♭3 3 4 ♭5 5 ♭6 6 ♭7 7 1 ♭2 2 B 3 4 ♭5 5 ♭6 6 ♭7 7 1 ♭2 2 ♭3 3 4…" at bounding box center [322, 210] width 247 height 60
click at [336, 198] on div "♭2" at bounding box center [335, 198] width 9 height 7
drag, startPoint x: 261, startPoint y: 186, endPoint x: 262, endPoint y: 195, distance: 8.8
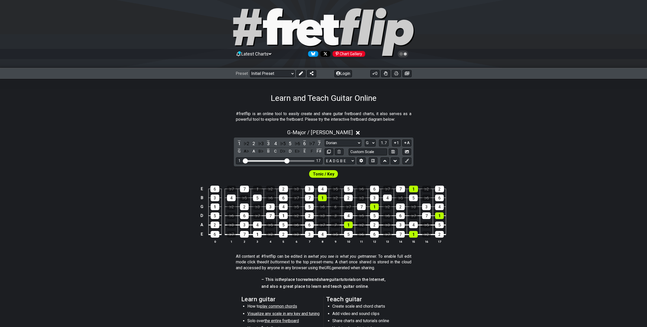
click at [262, 195] on tbody "E 6 ♭7 7 1 ♭2 2 ♭3 3 4 ♭5 5 ♭6 6 ♭7 7 1 ♭2 2 B 3 4 ♭5 5 ♭6 6 ♭7 7 1 ♭2 2 ♭3 3 4…" at bounding box center [322, 210] width 247 height 60
click at [256, 201] on div "5" at bounding box center [257, 198] width 9 height 7
drag, startPoint x: 255, startPoint y: 226, endPoint x: 263, endPoint y: 238, distance: 15.0
click at [258, 235] on tbody "E 6 ♭7 7 1 ♭2 2 ♭3 3 4 ♭5 5 ♭6 6 ♭7 7 1 ♭2 2 B 3 4 ♭5 5 ♭6 6 ♭7 7 1 ♭2 2 ♭3 3 4…" at bounding box center [322, 210] width 247 height 60
drag, startPoint x: 316, startPoint y: 189, endPoint x: 321, endPoint y: 189, distance: 5.6
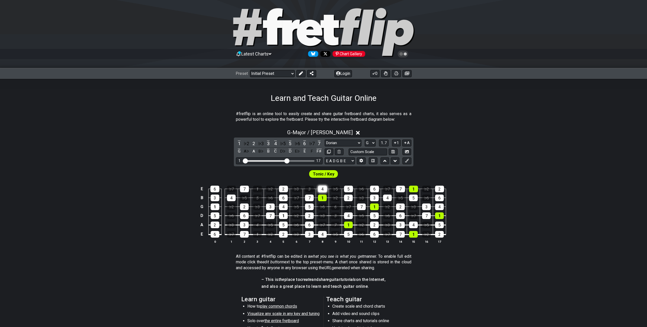
click at [321, 189] on tr "E 6 ♭7 7 1 ♭2 2 ♭3 3 4 ♭5 5 ♭6 6 ♭7 7 1 ♭2 2" at bounding box center [322, 184] width 247 height 9
click at [368, 143] on select "A♭ A A♯ B♭ B C C♯ D♭ D D♯ E♭ E F F♯ G♭ G G♯" at bounding box center [370, 143] width 11 height 7
click at [365, 140] on select "A♭ A A♯ B♭ B C C♯ D♭ D D♯ E♭ E F F♯ G♭ G G♯" at bounding box center [370, 143] width 11 height 7
click at [335, 144] on select "Minor Pentatonic Click to edit Minor Pentatonic Major Pentatonic Minor Blues Ma…" at bounding box center [343, 143] width 37 height 7
click at [325, 140] on select "Minor Pentatonic Click to edit Minor Pentatonic Major Pentatonic Minor Blues Ma…" at bounding box center [343, 143] width 37 height 7
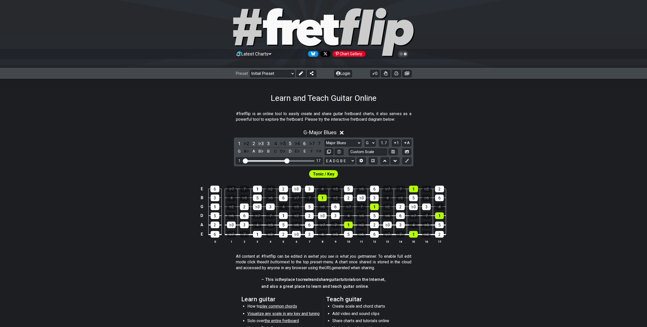
drag, startPoint x: 346, startPoint y: 142, endPoint x: 348, endPoint y: 147, distance: 6.2
click at [346, 142] on select "Minor Pentatonic Click to edit Minor Pentatonic Major Pentatonic Minor Blues Ma…" at bounding box center [343, 143] width 37 height 7
click at [325, 140] on select "Minor Pentatonic Click to edit Minor Pentatonic Major Pentatonic Minor Blues Ma…" at bounding box center [343, 143] width 37 height 7
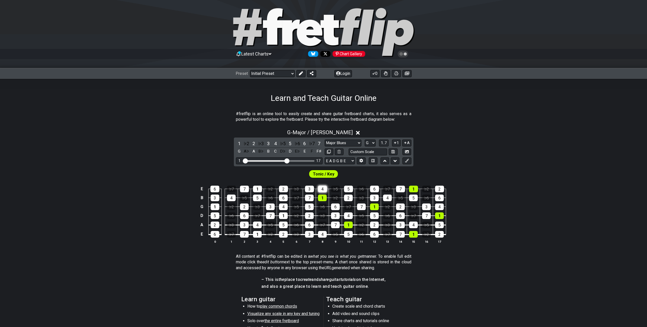
click at [325, 188] on div "4" at bounding box center [322, 189] width 9 height 7
click at [348, 188] on div "5" at bounding box center [348, 189] width 9 height 7
click at [360, 207] on div "7" at bounding box center [361, 207] width 9 height 7
drag, startPoint x: 379, startPoint y: 188, endPoint x: 372, endPoint y: 229, distance: 40.8
click at [373, 230] on tbody "E 6 ♭7 7 1 ♭2 2 ♭3 3 4 ♭5 5 ♭6 6 ♭7 7 1 ♭2 2 B 3 4 ♭5 5 ♭6 6 ♭7 7 1 ♭2 2 ♭3 3 4…" at bounding box center [322, 210] width 247 height 60
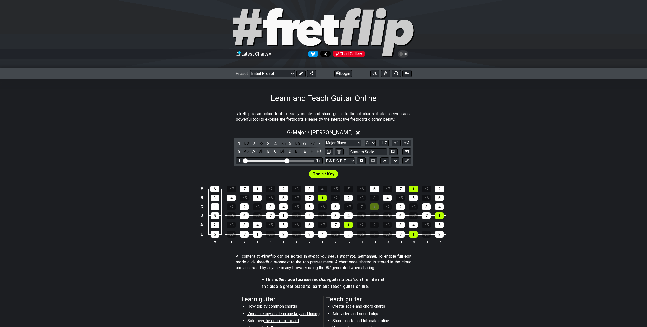
drag, startPoint x: 373, startPoint y: 236, endPoint x: 379, endPoint y: 187, distance: 49.3
click at [379, 188] on tbody "E 6 ♭7 7 1 ♭2 2 ♭3 3 4 ♭5 5 ♭6 6 ♭7 7 1 ♭2 2 B 3 4 ♭5 5 ♭6 6 ♭7 7 1 ♭2 2 ♭3 3 4…" at bounding box center [322, 210] width 247 height 60
click at [343, 143] on select "Minor Pentatonic Click to edit Minor Pentatonic Major Pentatonic Minor Blues Ma…" at bounding box center [343, 143] width 37 height 7
click at [325, 140] on select "Minor Pentatonic Click to edit Minor Pentatonic Major Pentatonic Minor Blues Ma…" at bounding box center [343, 143] width 37 height 7
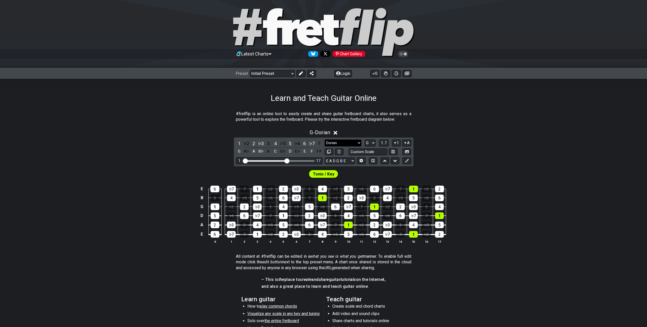
click at [345, 141] on select "Minor Pentatonic Click to edit Minor Pentatonic Major Pentatonic Minor Blues Ma…" at bounding box center [343, 143] width 37 height 7
click at [325, 140] on select "Minor Pentatonic Click to edit Minor Pentatonic Major Pentatonic Minor Blues Ma…" at bounding box center [343, 143] width 37 height 7
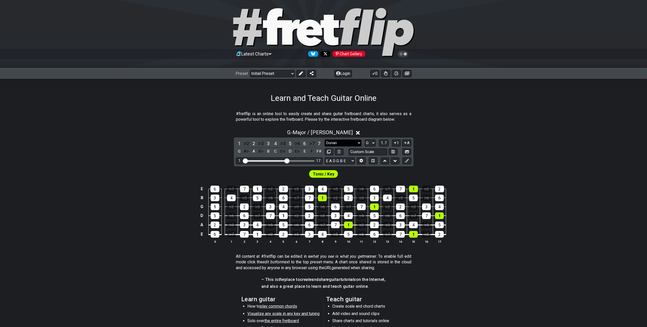
click at [337, 143] on select "Minor Pentatonic Click to edit Minor Pentatonic Major Pentatonic Minor Blues Ma…" at bounding box center [343, 143] width 37 height 7
click at [325, 140] on select "Minor Pentatonic Click to edit Minor Pentatonic Major Pentatonic Minor Blues Ma…" at bounding box center [343, 143] width 37 height 7
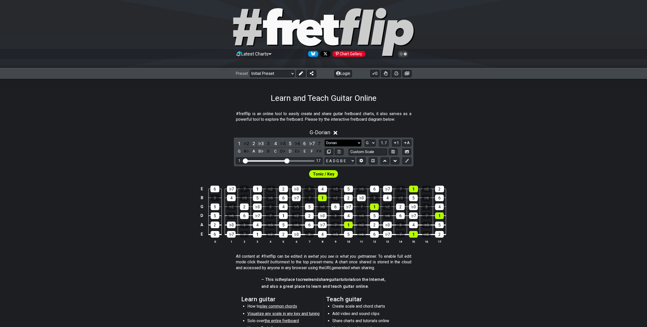
click at [342, 141] on select "Minor Pentatonic Click to edit Minor Pentatonic Major Pentatonic Minor Blues Ma…" at bounding box center [343, 143] width 37 height 7
click at [325, 140] on select "Minor Pentatonic Click to edit Minor Pentatonic Major Pentatonic Minor Blues Ma…" at bounding box center [343, 143] width 37 height 7
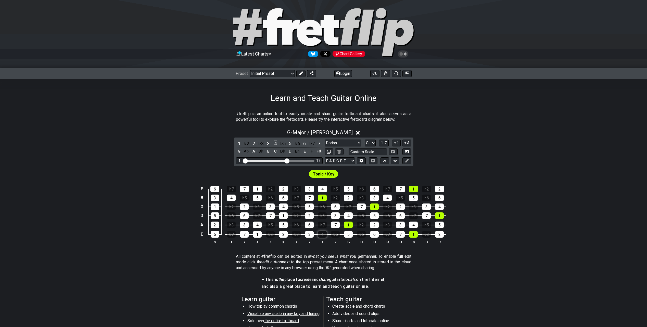
click at [324, 235] on div "4" at bounding box center [322, 234] width 9 height 7
click at [321, 196] on div "1" at bounding box center [322, 198] width 9 height 7
click at [323, 189] on div "4" at bounding box center [322, 189] width 9 height 7
click at [374, 188] on div "6" at bounding box center [374, 189] width 9 height 7
click at [401, 186] on td "7" at bounding box center [400, 184] width 13 height 9
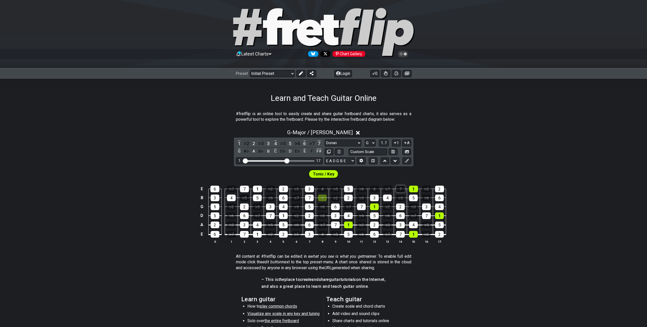
click at [401, 188] on div "7" at bounding box center [400, 189] width 9 height 7
drag, startPoint x: 400, startPoint y: 207, endPoint x: 398, endPoint y: 240, distance: 32.7
click at [398, 240] on tbody "E 6 ♭7 7 1 ♭2 2 ♭3 3 4 ♭5 5 ♭6 6 ♭7 7 1 ♭2 2 B 3 4 ♭5 5 ♭6 6 ♭7 7 1 ♭2 2 ♭3 3 4…" at bounding box center [322, 210] width 247 height 60
click at [350, 140] on select "Minor Pentatonic Click to edit Minor Pentatonic Major Pentatonic Minor Blues Ma…" at bounding box center [343, 143] width 37 height 7
click at [325, 140] on select "Minor Pentatonic Click to edit Minor Pentatonic Major Pentatonic Minor Blues Ma…" at bounding box center [343, 143] width 37 height 7
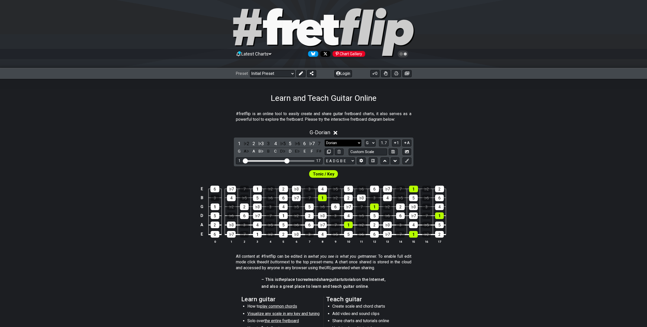
click at [346, 140] on select "Minor Pentatonic Click to edit Minor Pentatonic Major Pentatonic Minor Blues Ma…" at bounding box center [343, 143] width 37 height 7
click at [325, 140] on select "Minor Pentatonic Click to edit Minor Pentatonic Major Pentatonic Minor Blues Ma…" at bounding box center [343, 143] width 37 height 7
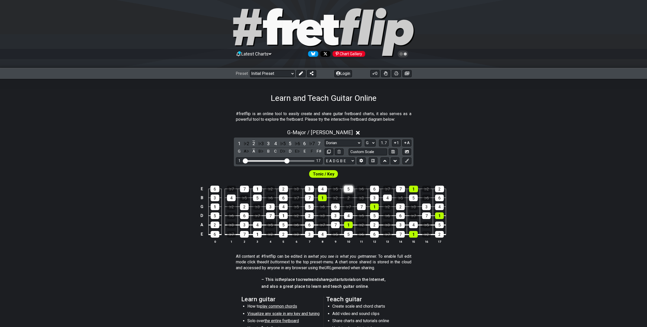
drag, startPoint x: 350, startPoint y: 196, endPoint x: 350, endPoint y: 190, distance: 6.7
click at [350, 190] on tbody "E 6 ♭7 7 1 ♭2 2 ♭3 3 4 ♭5 5 ♭6 6 ♭7 7 1 ♭2 2 B 3 4 ♭5 5 ♭6 6 ♭7 7 1 ♭2 2 ♭3 3 4…" at bounding box center [322, 210] width 247 height 60
click at [348, 235] on tbody "E 6 ♭7 7 1 ♭2 2 ♭3 3 4 ♭5 5 ♭6 6 ♭7 7 1 ♭2 2 B 3 4 ♭5 5 ♭6 6 ♭7 7 1 ♭2 2 ♭3 3 4…" at bounding box center [322, 210] width 247 height 60
click at [411, 189] on div "1" at bounding box center [413, 189] width 9 height 7
drag, startPoint x: 427, startPoint y: 209, endPoint x: 427, endPoint y: 215, distance: 6.6
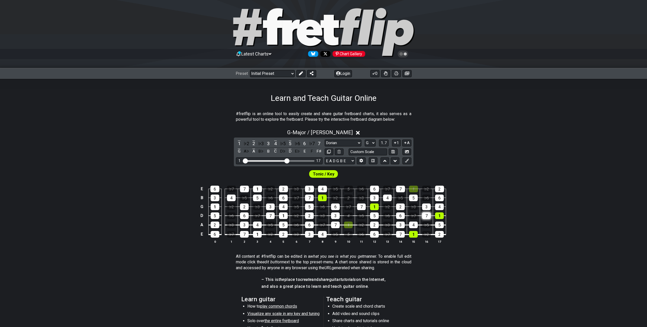
click at [427, 215] on tbody "E 6 ♭7 7 1 ♭2 2 ♭3 3 4 ♭5 5 ♭6 6 ♭7 7 1 ♭2 2 B 3 4 ♭5 5 ♭6 6 ♭7 7 1 ♭2 2 ♭3 3 4…" at bounding box center [322, 210] width 247 height 60
drag, startPoint x: 440, startPoint y: 218, endPoint x: 438, endPoint y: 234, distance: 16.4
click at [438, 234] on tbody "E 6 ♭7 7 1 ♭2 2 ♭3 3 4 ♭5 5 ♭6 6 ♭7 7 1 ♭2 2 B 3 4 ♭5 5 ♭6 6 ♭7 7 1 ♭2 2 ♭3 3 4…" at bounding box center [322, 210] width 247 height 60
click at [401, 189] on div "7" at bounding box center [400, 189] width 9 height 7
click at [359, 143] on select "Minor Pentatonic Click to edit Minor Pentatonic Major Pentatonic Minor Blues Ma…" at bounding box center [343, 143] width 37 height 7
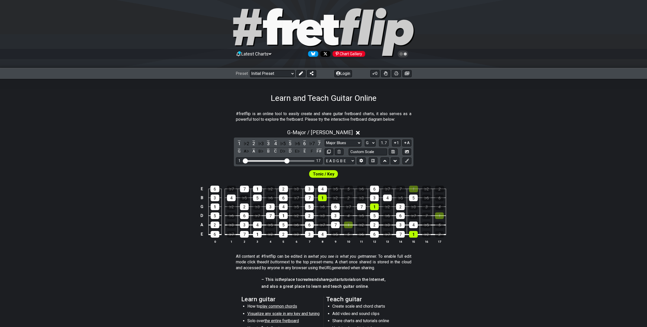
click at [325, 140] on select "Minor Pentatonic Click to edit Minor Pentatonic Major Pentatonic Minor Blues Ma…" at bounding box center [343, 143] width 37 height 7
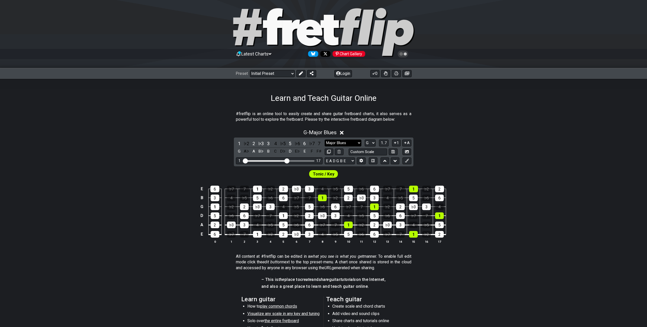
click at [349, 144] on select "Minor Pentatonic Click to edit Minor Pentatonic Major Pentatonic Minor Blues Ma…" at bounding box center [343, 143] width 37 height 7
select select "Major / [PERSON_NAME]"
click at [325, 140] on select "Minor Pentatonic Click to edit Minor Pentatonic Major Pentatonic Minor Blues Ma…" at bounding box center [343, 143] width 37 height 7
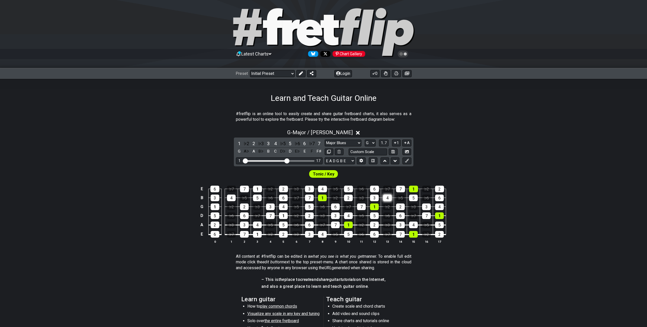
click at [387, 200] on div "4" at bounding box center [387, 198] width 9 height 7
drag, startPoint x: 376, startPoint y: 190, endPoint x: 373, endPoint y: 235, distance: 45.5
click at [373, 235] on tbody "E 6 ♭7 7 1 ♭2 2 ♭3 3 4 ♭5 5 ♭6 6 ♭7 7 1 ♭2 2 B 3 4 ♭5 5 ♭6 6 ♭7 7 1 ♭2 2 ♭3 3 4…" at bounding box center [322, 210] width 247 height 60
click at [441, 190] on div "2" at bounding box center [439, 189] width 9 height 7
click at [415, 188] on div "1" at bounding box center [413, 189] width 9 height 7
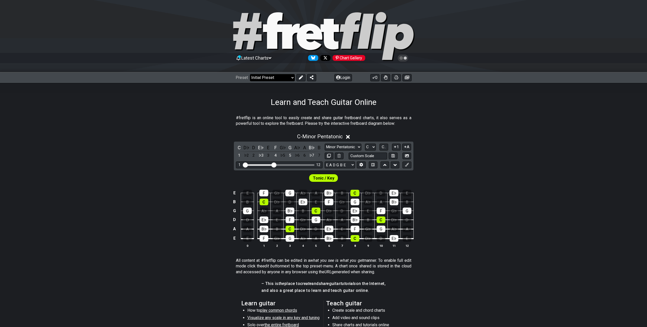
click at [281, 76] on select "Welcome to #fretflip! Initial Preset Custom Preset Minor Pentatonic Major Penta…" at bounding box center [272, 77] width 45 height 7
click at [250, 74] on select "Welcome to #fretflip! Initial Preset Custom Preset Minor Pentatonic Major Penta…" at bounding box center [272, 77] width 45 height 7
select select "/3nps-caged-shapes"
select select "A"
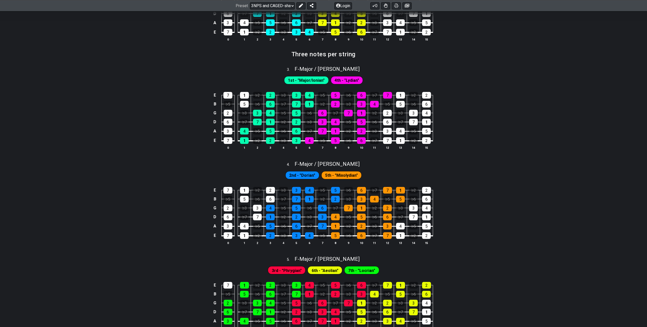
scroll to position [383, 0]
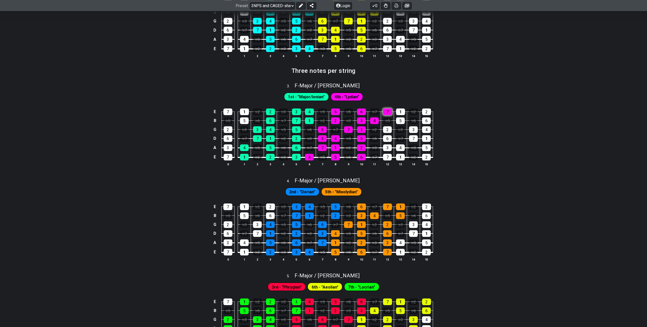
click at [388, 112] on div "7" at bounding box center [387, 112] width 9 height 7
click at [360, 112] on div "6" at bounding box center [361, 112] width 9 height 7
click at [309, 157] on div "4" at bounding box center [309, 157] width 9 height 7
click at [310, 157] on div "4" at bounding box center [309, 157] width 9 height 7
click at [364, 158] on div "6" at bounding box center [361, 157] width 9 height 7
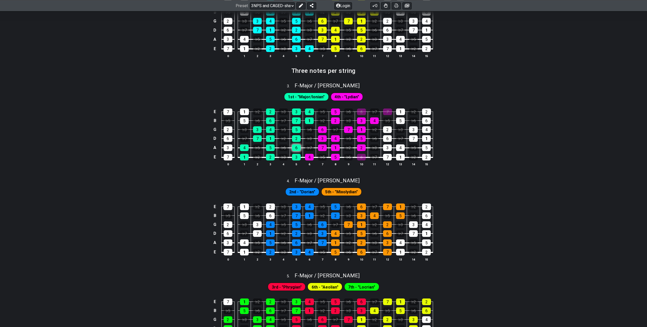
drag, startPoint x: 290, startPoint y: 148, endPoint x: 293, endPoint y: 148, distance: 2.6
click at [291, 148] on td "3" at bounding box center [296, 153] width 13 height 10
drag, startPoint x: 297, startPoint y: 155, endPoint x: 299, endPoint y: 156, distance: 2.6
click at [297, 155] on div "3" at bounding box center [296, 157] width 9 height 7
click at [362, 159] on div "6" at bounding box center [361, 157] width 9 height 7
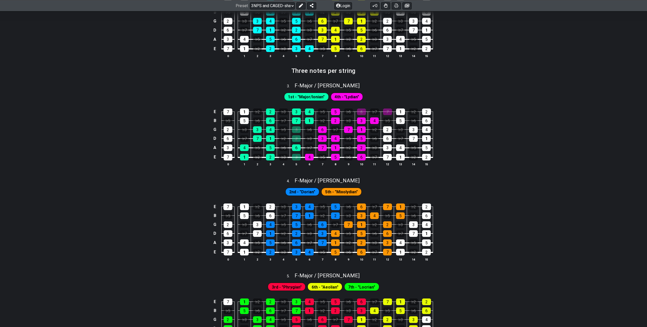
drag, startPoint x: 296, startPoint y: 137, endPoint x: 299, endPoint y: 106, distance: 30.8
click at [299, 106] on tbody "E 7 1 ♭2 2 ♭3 3 4 ♭5 5 ♭6 6 ♭7 7 1 ♭2 2 B ♭5 5 ♭6 6 ♭7 7 1 ♭2 2 ♭3 3 4 ♭5 5 ♭6 …" at bounding box center [322, 133] width 221 height 60
drag, startPoint x: 311, startPoint y: 113, endPoint x: 309, endPoint y: 122, distance: 9.4
click at [309, 122] on tbody "E 7 1 ♭2 2 ♭3 3 4 ♭5 5 ♭6 6 ♭7 7 1 ♭2 2 B ♭5 5 ♭6 6 ♭7 7 1 ♭2 2 ♭3 3 4 ♭5 5 ♭6 …" at bounding box center [322, 133] width 221 height 60
drag, startPoint x: 296, startPoint y: 139, endPoint x: 296, endPoint y: 137, distance: 2.6
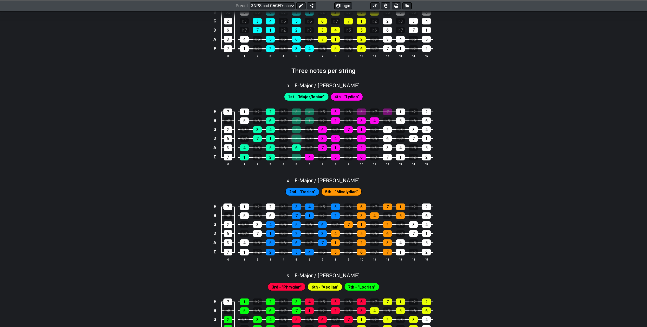
click at [297, 139] on div "2" at bounding box center [296, 138] width 9 height 7
click at [359, 150] on div "2" at bounding box center [361, 148] width 9 height 7
click at [362, 158] on div "6" at bounding box center [361, 157] width 9 height 7
click at [299, 130] on div "5" at bounding box center [296, 129] width 9 height 7
drag, startPoint x: 361, startPoint y: 139, endPoint x: 358, endPoint y: 139, distance: 2.6
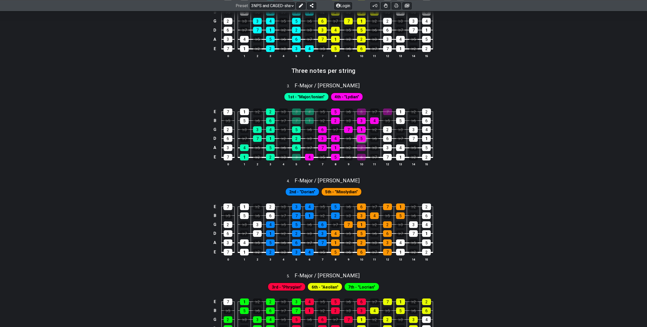
click at [362, 138] on div "5" at bounding box center [361, 138] width 9 height 7
click at [298, 128] on div "5" at bounding box center [296, 129] width 9 height 7
click at [295, 145] on div "6" at bounding box center [296, 148] width 9 height 7
click at [296, 138] on div "2" at bounding box center [296, 138] width 9 height 7
click at [360, 137] on div "5" at bounding box center [361, 138] width 9 height 7
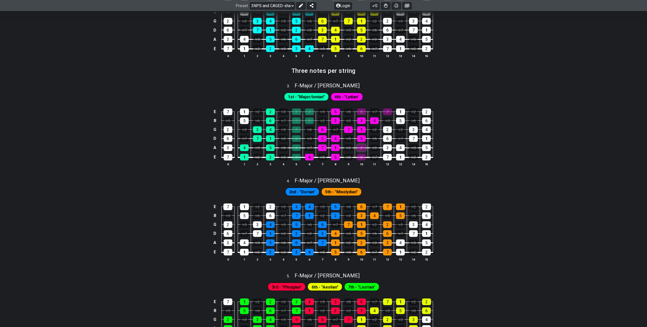
click at [361, 145] on div "2" at bounding box center [361, 148] width 9 height 7
click at [362, 154] on div "6" at bounding box center [361, 157] width 9 height 7
drag, startPoint x: 363, startPoint y: 155, endPoint x: 332, endPoint y: 153, distance: 31.7
click at [363, 156] on div "6" at bounding box center [361, 157] width 9 height 7
click at [300, 144] on td "6" at bounding box center [296, 143] width 13 height 9
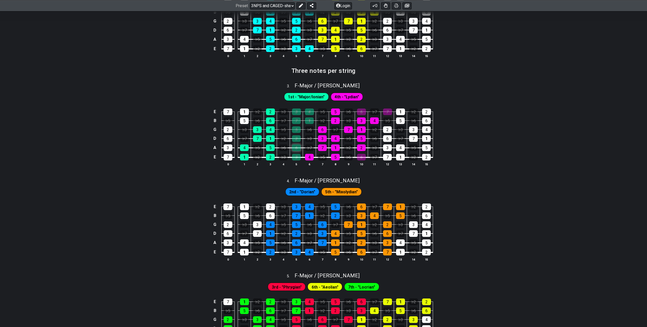
click at [298, 147] on div "6" at bounding box center [296, 148] width 9 height 7
click at [360, 148] on div "2" at bounding box center [361, 148] width 9 height 7
click at [295, 136] on div "2" at bounding box center [296, 138] width 9 height 7
drag, startPoint x: 360, startPoint y: 138, endPoint x: 335, endPoint y: 136, distance: 25.0
click at [360, 138] on div "5" at bounding box center [361, 138] width 9 height 7
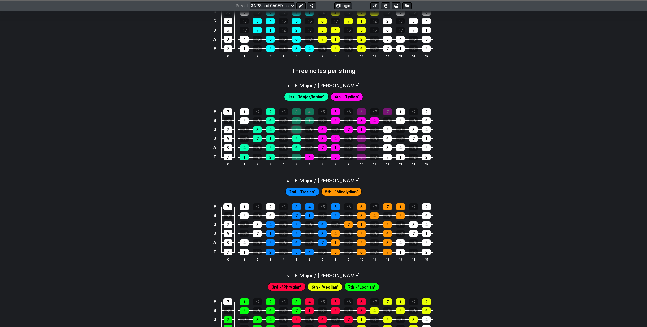
click at [296, 128] on div "5" at bounding box center [296, 129] width 9 height 7
click at [362, 131] on div "1" at bounding box center [361, 129] width 9 height 7
click at [312, 121] on div "1" at bounding box center [309, 121] width 9 height 7
drag, startPoint x: 361, startPoint y: 122, endPoint x: 341, endPoint y: 119, distance: 20.1
click at [361, 122] on div "3" at bounding box center [361, 121] width 9 height 7
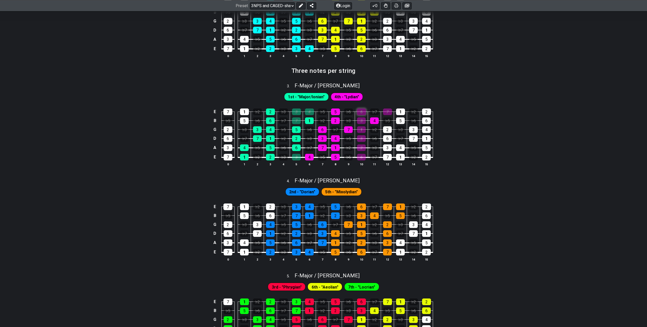
drag, startPoint x: 295, startPoint y: 112, endPoint x: 359, endPoint y: 115, distance: 63.8
click at [296, 112] on div "3" at bounding box center [296, 112] width 9 height 7
click at [373, 120] on div "4" at bounding box center [374, 121] width 9 height 7
click at [312, 110] on div "4" at bounding box center [309, 112] width 9 height 7
click at [350, 129] on div "7" at bounding box center [348, 129] width 9 height 7
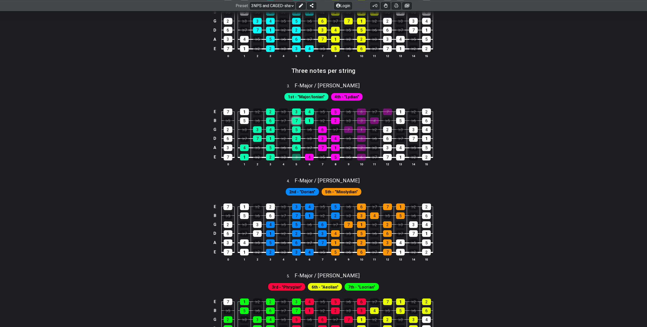
click at [294, 122] on div "7" at bounding box center [296, 121] width 9 height 7
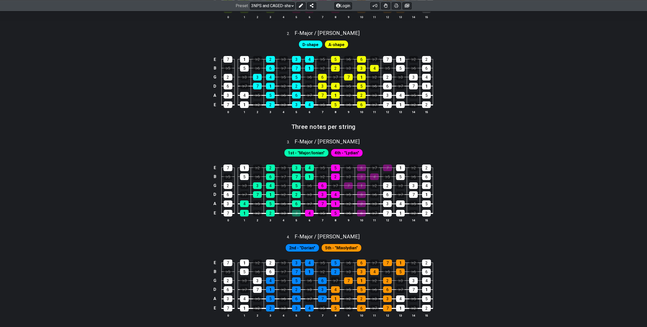
scroll to position [306, 0]
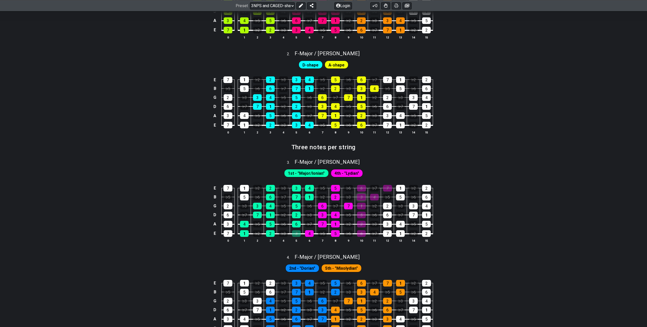
drag, startPoint x: 347, startPoint y: 208, endPoint x: 360, endPoint y: 194, distance: 19.1
click at [347, 208] on div "7" at bounding box center [348, 206] width 9 height 7
drag, startPoint x: 360, startPoint y: 185, endPoint x: 361, endPoint y: 234, distance: 48.5
click at [361, 234] on tbody "E 7 1 ♭2 2 ♭3 3 4 ♭5 5 ♭6 6 ♭7 7 1 ♭2 2 B ♭5 5 ♭6 6 ♭7 7 1 ♭2 2 ♭3 3 4 ♭5 5 ♭6 …" at bounding box center [322, 210] width 221 height 60
drag, startPoint x: 372, startPoint y: 198, endPoint x: 375, endPoint y: 196, distance: 4.0
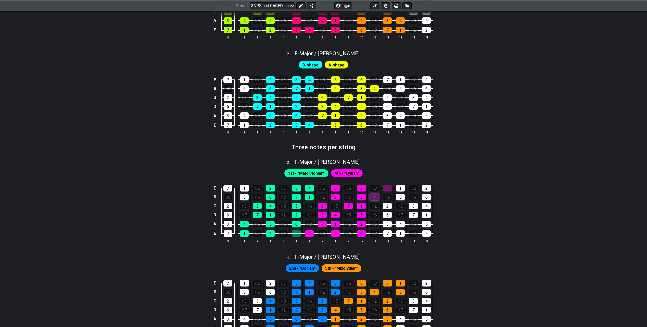
click at [373, 198] on div "4" at bounding box center [374, 197] width 9 height 7
click at [385, 187] on div "7" at bounding box center [387, 188] width 9 height 7
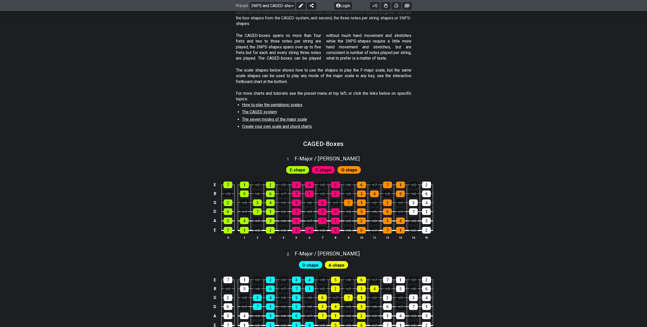
scroll to position [102, 0]
